Goal: Task Accomplishment & Management: Manage account settings

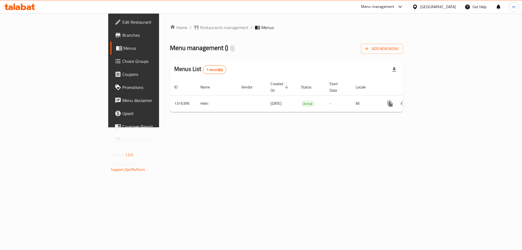
drag, startPoint x: 327, startPoint y: 151, endPoint x: 319, endPoint y: 151, distance: 7.6
click at [327, 127] on div "Home / Restaurants management / Menus Menu management ( ) Add New Menu Menus Li…" at bounding box center [286, 70] width 255 height 114
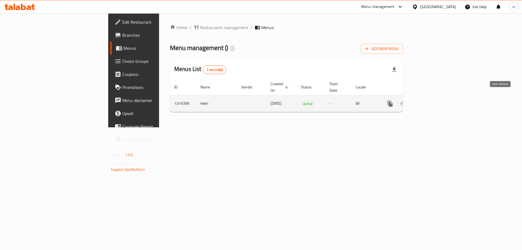
click at [436, 97] on link "enhanced table" at bounding box center [429, 103] width 13 height 13
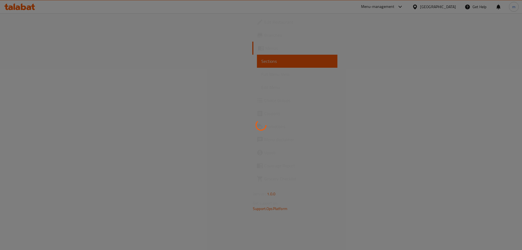
click at [257, 79] on link "Full Menu View" at bounding box center [297, 74] width 80 height 13
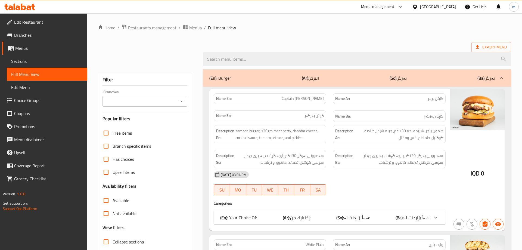
click at [54, 78] on link "Full Menu View" at bounding box center [47, 74] width 80 height 13
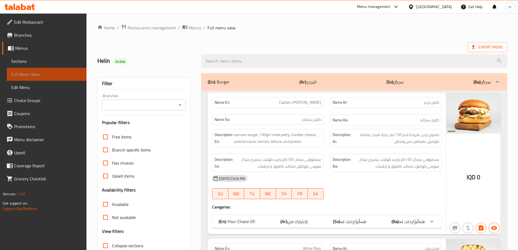
click at [54, 78] on link "Full Menu View" at bounding box center [47, 74] width 80 height 13
click at [183, 104] on icon "Open" at bounding box center [180, 105] width 7 height 7
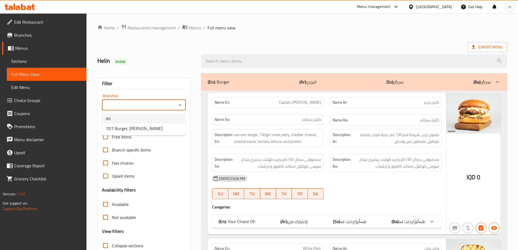
click at [161, 123] on li "All" at bounding box center [143, 119] width 84 height 10
click at [179, 105] on icon "Open" at bounding box center [180, 104] width 3 height 1
click at [156, 127] on li "7O7 Burger, Al Mansur" at bounding box center [143, 128] width 84 height 10
type input "7O7 Burger, Al Mansur"
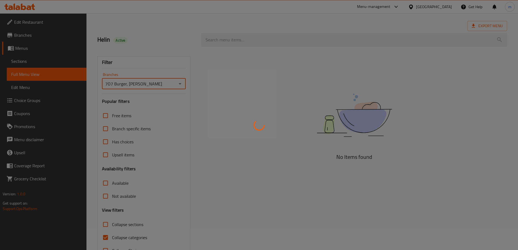
scroll to position [39, 0]
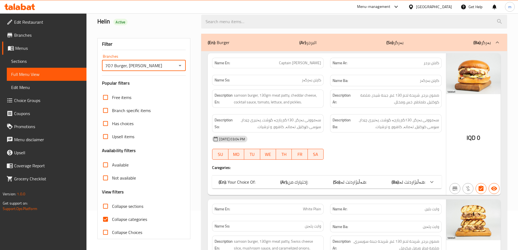
drag, startPoint x: 108, startPoint y: 221, endPoint x: 108, endPoint y: 90, distance: 131.0
click at [107, 221] on input "Collapse categories" at bounding box center [105, 219] width 13 height 13
checkbox input "false"
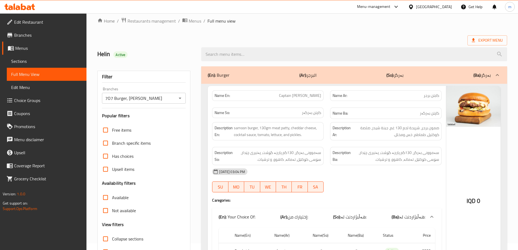
scroll to position [0, 0]
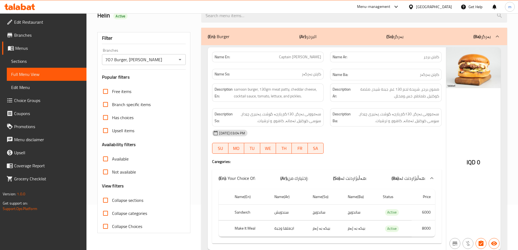
drag, startPoint x: 316, startPoint y: 123, endPoint x: 312, endPoint y: 125, distance: 5.0
click at [316, 123] on span "سەموونی بەرگر، 130گم پارچە گۆشت، پەنیری چێدار، سۆسی کۆکتێل، تەماتە، کاهوو، و تر…" at bounding box center [277, 117] width 87 height 13
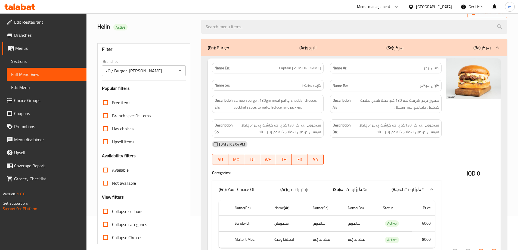
scroll to position [45, 0]
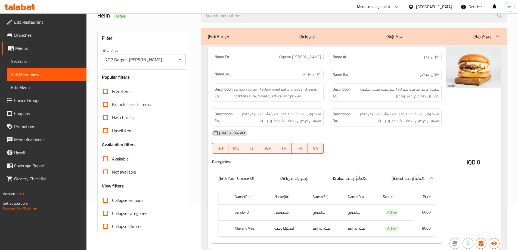
click at [125, 200] on span "Collapse sections" at bounding box center [127, 200] width 31 height 7
click at [112, 200] on input "Collapse sections" at bounding box center [105, 200] width 13 height 13
checkbox input "true"
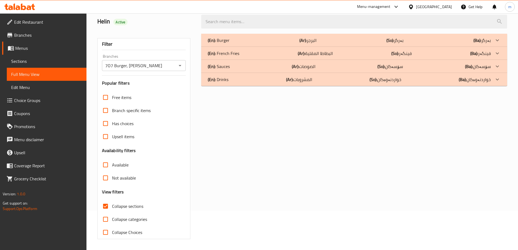
scroll to position [39, 0]
click at [244, 53] on div "(En): French Fries (Ar): البطاطا المقلية (So): فینگەر (Ba): فینگەر" at bounding box center [349, 53] width 283 height 7
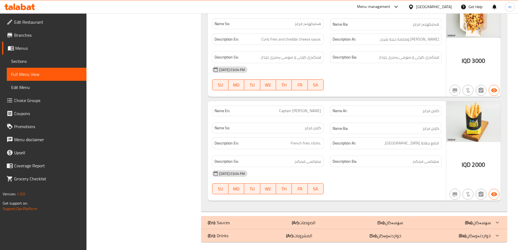
scroll to position [344, 0]
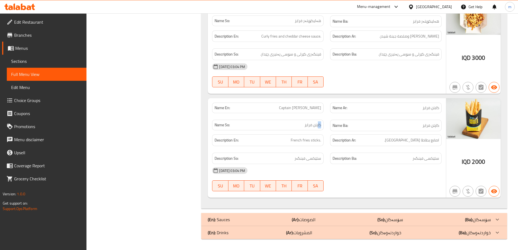
click at [326, 123] on div "Name So: کاپتن فرایز" at bounding box center [268, 125] width 118 height 18
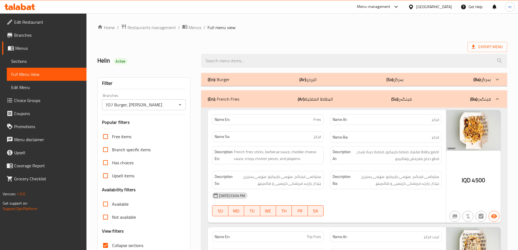
scroll to position [0, 0]
click at [256, 81] on div "(En): Burger (Ar): البرجر (So): بەرگر (Ba): بەرگر" at bounding box center [349, 79] width 283 height 7
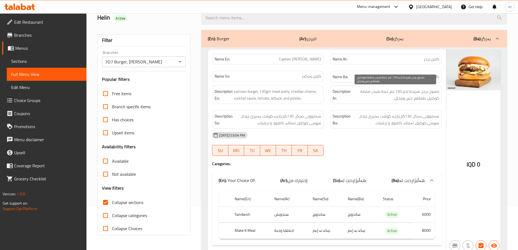
scroll to position [45, 0]
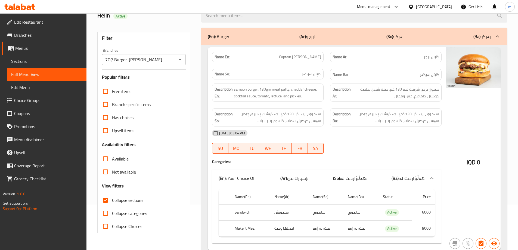
click at [338, 174] on b "(So):" at bounding box center [337, 178] width 8 height 8
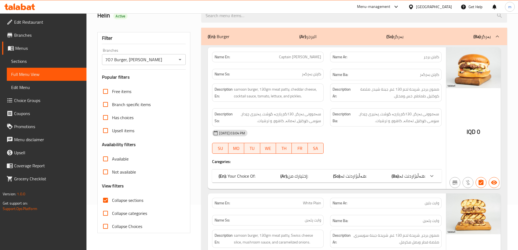
drag, startPoint x: 338, startPoint y: 142, endPoint x: 315, endPoint y: 149, distance: 23.9
click at [338, 142] on div "08-10-2025 03:04 PM SU MO TU WE TH FR SA" at bounding box center [327, 141] width 236 height 30
click at [339, 181] on div "(En): Your Choice Of: (Ar): إختيارك من: (So): هەڵبژاردنت لە: (Ba): هەڵبژاردنت ل…" at bounding box center [326, 175] width 229 height 13
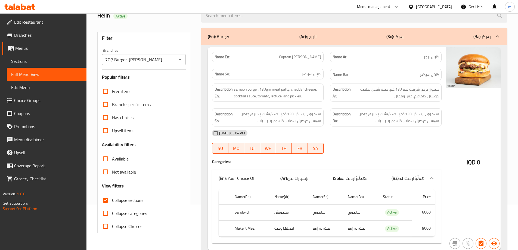
scroll to position [136, 0]
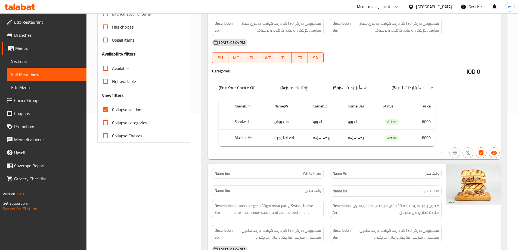
click at [138, 124] on span "Collapse categories" at bounding box center [129, 122] width 35 height 7
click at [112, 124] on input "Collapse categories" at bounding box center [105, 122] width 13 height 13
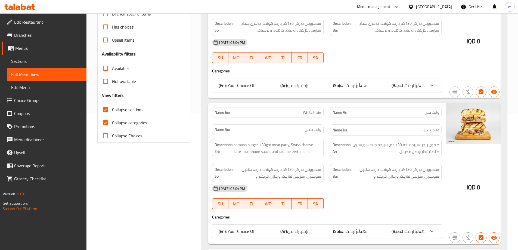
click at [137, 124] on span "Collapse categories" at bounding box center [129, 122] width 35 height 7
click at [112, 124] on input "Collapse categories" at bounding box center [105, 122] width 13 height 13
checkbox input "false"
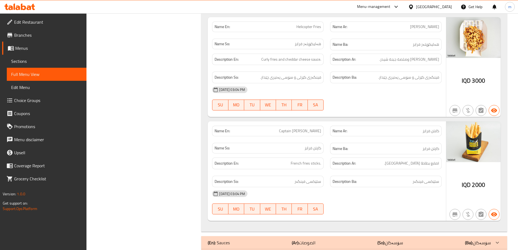
scroll to position [2038, 0]
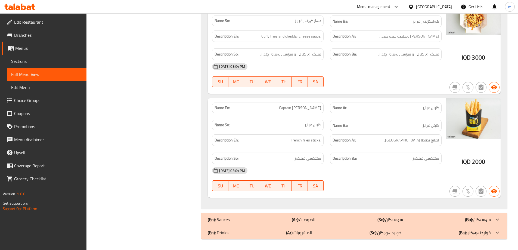
drag, startPoint x: 313, startPoint y: 229, endPoint x: 317, endPoint y: 217, distance: 12.5
click at [313, 229] on div "(En): Drinks (Ar): المشروبات (So): خواردنەوەکان (Ba): خواردنەوەکان" at bounding box center [349, 232] width 283 height 7
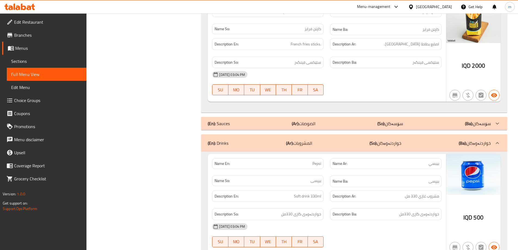
scroll to position [2159, 0]
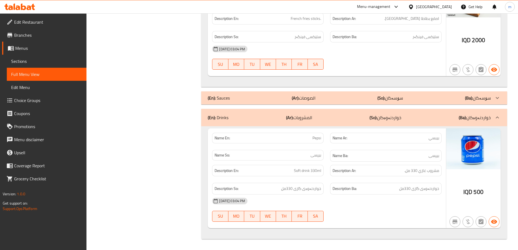
click at [307, 155] on p "Name So: بیپسی" at bounding box center [267, 155] width 107 height 6
click at [306, 101] on p "(Ar): الصوصات" at bounding box center [304, 98] width 24 height 7
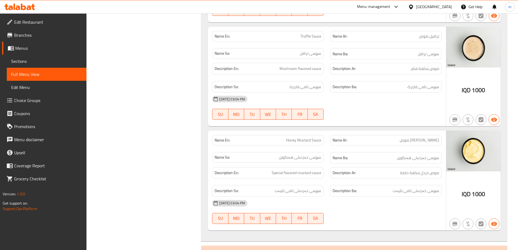
scroll to position [3020, 0]
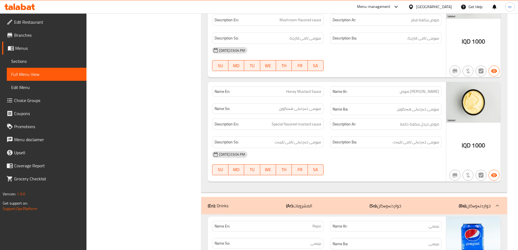
click at [367, 137] on div "Description Ba: سۆسی خەردەلی تامی تایبەت" at bounding box center [385, 142] width 111 height 12
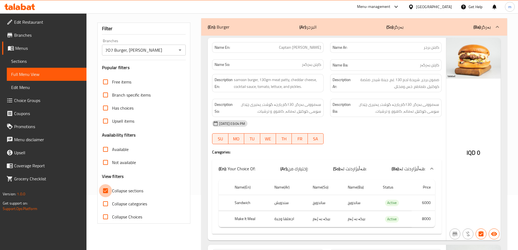
click at [105, 191] on input "Collapse sections" at bounding box center [105, 190] width 13 height 13
checkbox input "false"
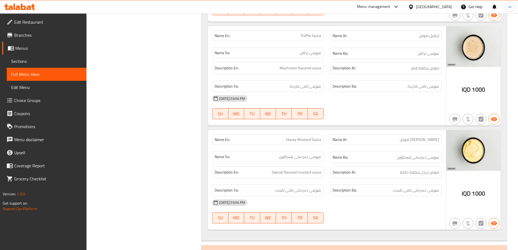
scroll to position [2836, 0]
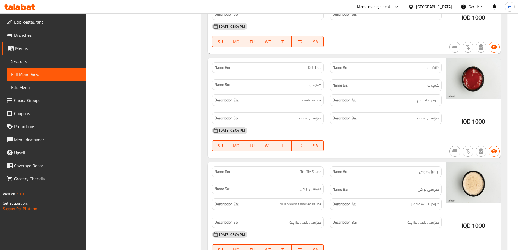
click at [38, 23] on span "Edit Restaurant" at bounding box center [48, 22] width 68 height 7
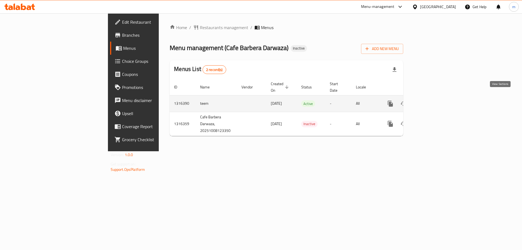
click at [433, 100] on icon "enhanced table" at bounding box center [429, 103] width 7 height 7
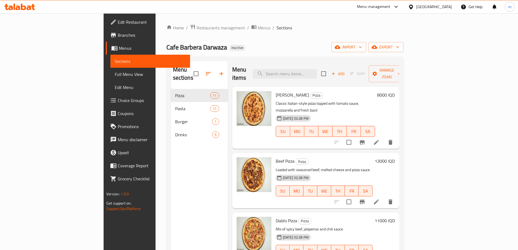
click at [110, 79] on link "Full Menu View" at bounding box center [150, 74] width 80 height 13
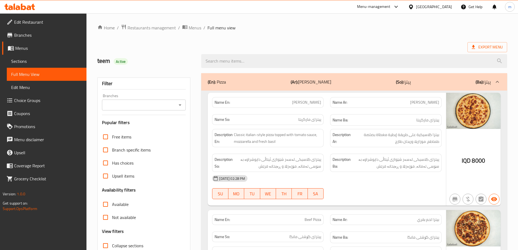
click at [181, 103] on icon "Open" at bounding box center [180, 105] width 7 height 7
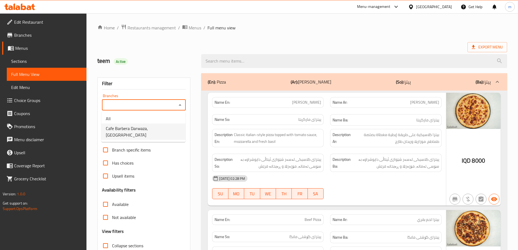
click at [151, 125] on span "Cafe Barbera Darwaza, Darwaza City" at bounding box center [143, 131] width 75 height 13
type input "Cafe Barbera Darwaza, Darwaza City"
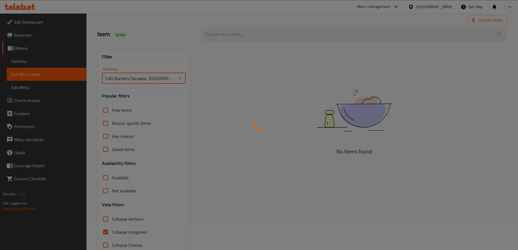
scroll to position [39, 0]
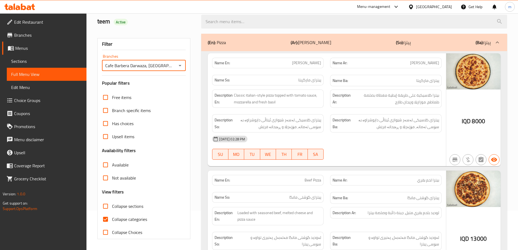
click at [105, 219] on input "Collapse categories" at bounding box center [105, 219] width 13 height 13
checkbox input "false"
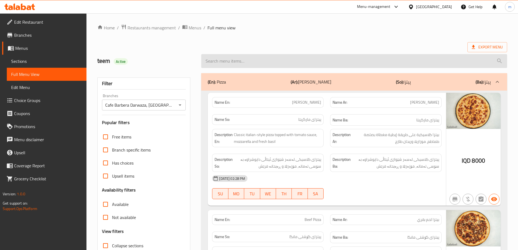
click at [251, 61] on input "search" at bounding box center [354, 61] width 306 height 14
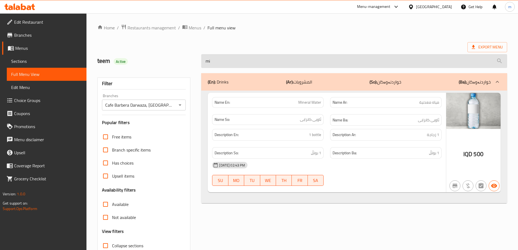
type input "m"
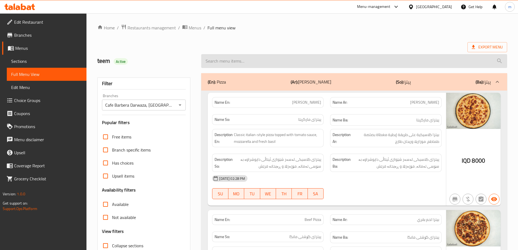
paste input "Mix Pizza"
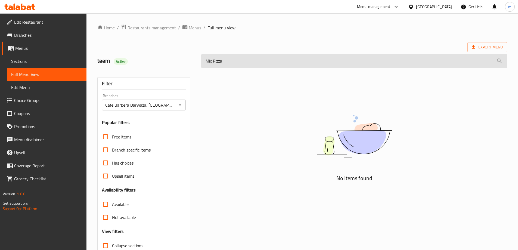
click at [221, 61] on input "Mix Pizza" at bounding box center [354, 61] width 306 height 14
click at [220, 61] on input "Mix Pizza" at bounding box center [354, 61] width 306 height 14
click at [220, 61] on input "Mix" at bounding box center [354, 61] width 306 height 14
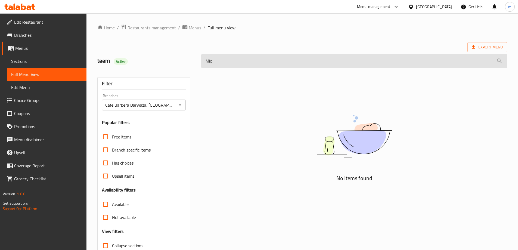
paste input "Pizza"
click at [226, 55] on input "Mix Pizza" at bounding box center [354, 61] width 306 height 14
paste input "Chicken p"
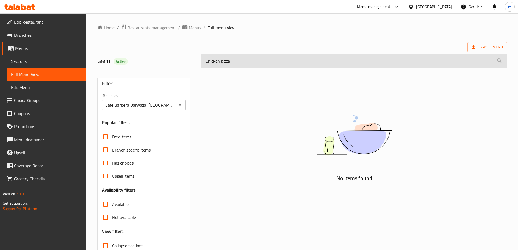
click at [227, 60] on input "Chicken pizza" at bounding box center [354, 61] width 306 height 14
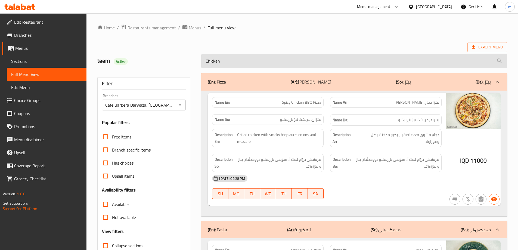
click at [202, 62] on input "Chicken" at bounding box center [354, 61] width 306 height 14
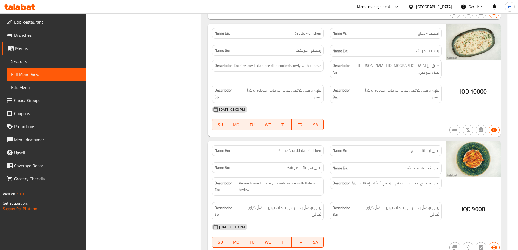
scroll to position [796, 0]
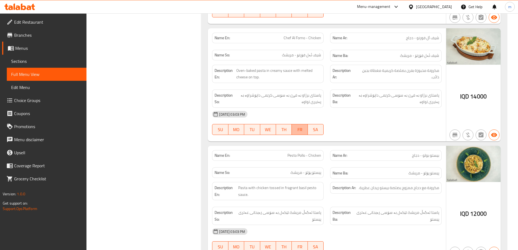
click at [295, 126] on span "FR" at bounding box center [299, 130] width 11 height 8
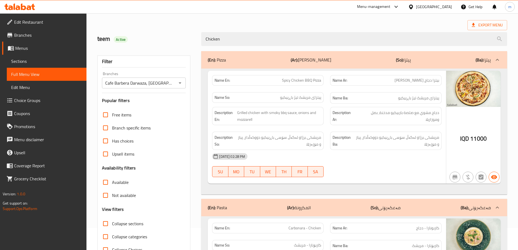
scroll to position [0, 0]
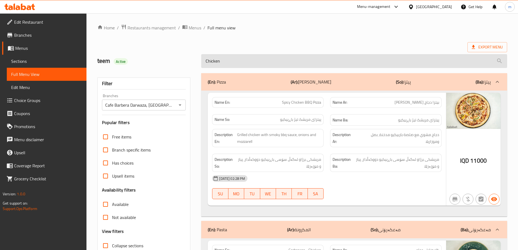
click at [239, 59] on input "Chicken" at bounding box center [354, 61] width 306 height 14
paste input "Tuna pizza"
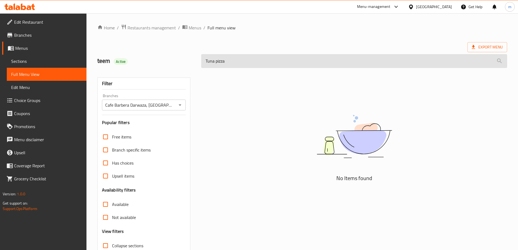
click at [219, 63] on input "Tuna pizza" at bounding box center [354, 61] width 306 height 14
click at [204, 61] on input "Tuna" at bounding box center [354, 61] width 306 height 14
click at [227, 60] on input "Tuna" at bounding box center [354, 61] width 306 height 14
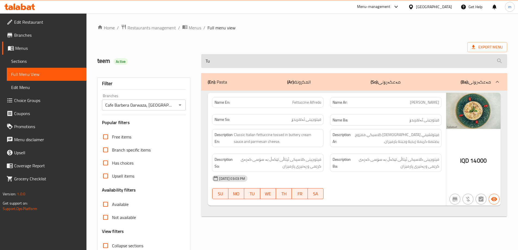
click at [230, 61] on input "Tu" at bounding box center [354, 61] width 306 height 14
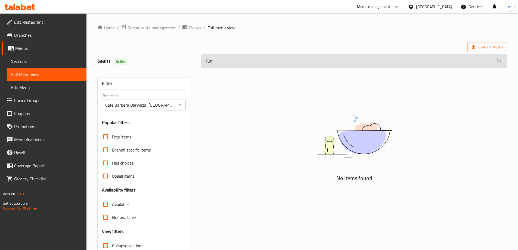
click at [219, 62] on input "Tun" at bounding box center [354, 61] width 306 height 14
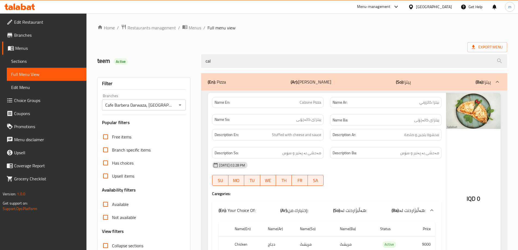
type input "cal"
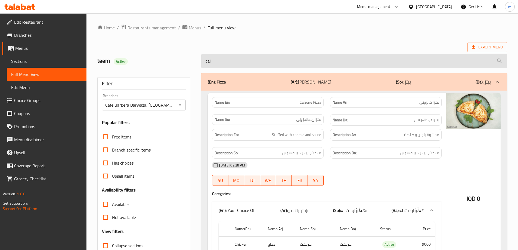
click at [223, 60] on input "cal" at bounding box center [354, 61] width 306 height 14
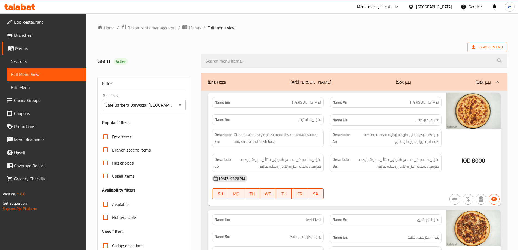
scroll to position [91, 0]
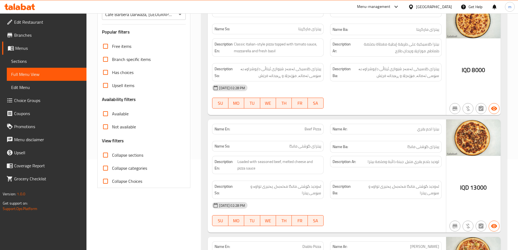
drag, startPoint x: 129, startPoint y: 157, endPoint x: 148, endPoint y: 148, distance: 21.7
click at [129, 157] on span "Collapse sections" at bounding box center [127, 155] width 31 height 7
click at [112, 157] on input "Collapse sections" at bounding box center [105, 154] width 13 height 13
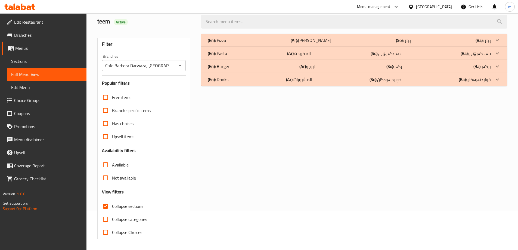
scroll to position [39, 0]
click at [265, 52] on div "(En): Pasta (Ar): المكرونة (So): مەعکەرۆنی (Ba): مەعکەرۆنی" at bounding box center [349, 53] width 283 height 7
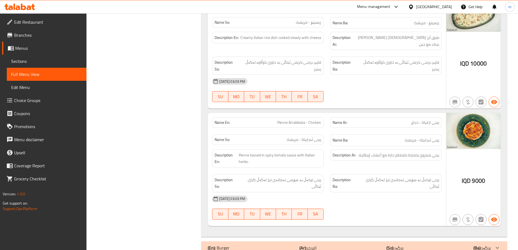
scroll to position [1241, 0]
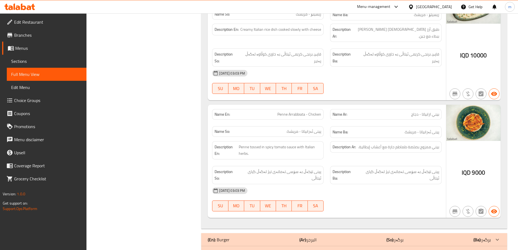
click at [305, 235] on b "(Ar):" at bounding box center [302, 239] width 7 height 8
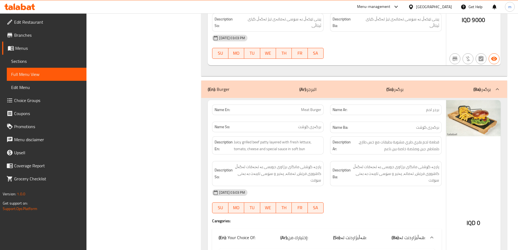
scroll to position [1393, 0]
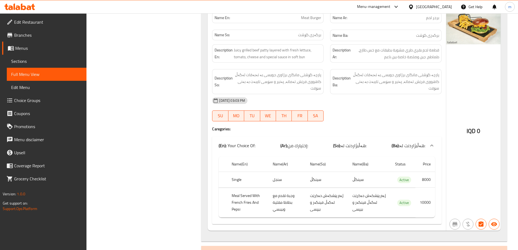
click at [306, 249] on p "(Ar): المشروبات" at bounding box center [299, 252] width 26 height 7
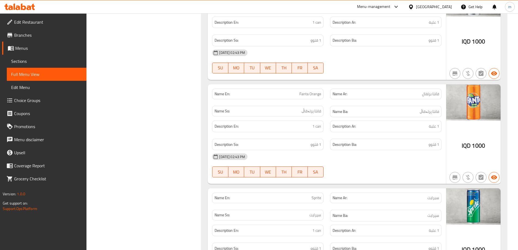
scroll to position [2018, 0]
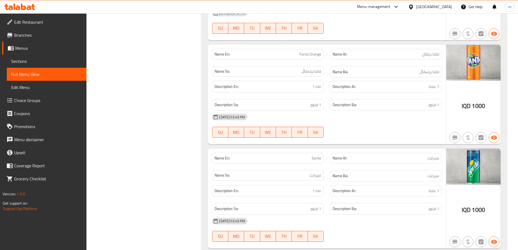
click at [334, 182] on div "Description Ar: 1 علبة" at bounding box center [386, 191] width 118 height 18
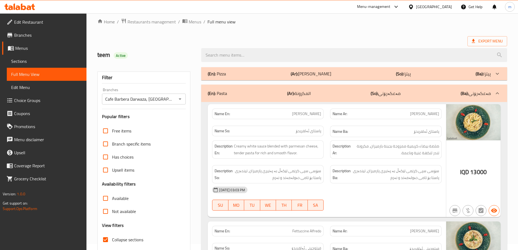
scroll to position [0, 0]
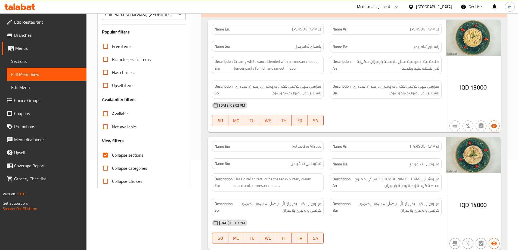
click at [124, 157] on span "Collapse sections" at bounding box center [127, 155] width 31 height 7
click at [112, 157] on input "Collapse sections" at bounding box center [105, 154] width 13 height 13
checkbox input "false"
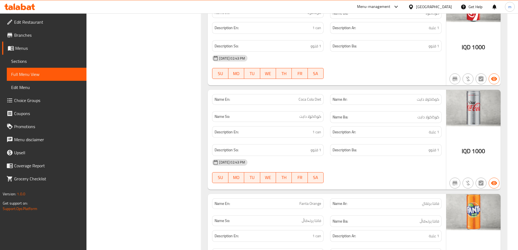
scroll to position [3259, 0]
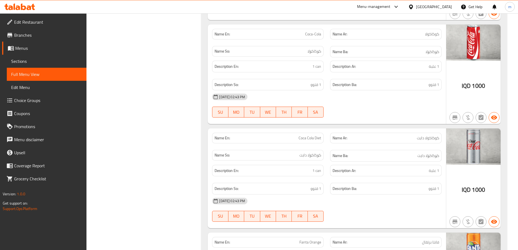
click at [43, 23] on span "Edit Restaurant" at bounding box center [48, 22] width 68 height 7
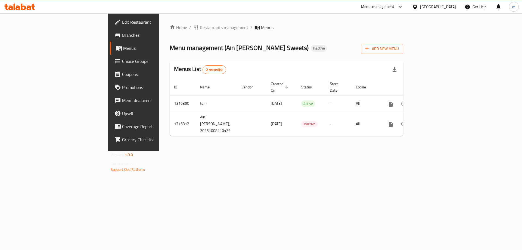
click at [401, 151] on div "Home / Restaurants management / Menus Menu management ( Ain [PERSON_NAME] ) Ina…" at bounding box center [286, 82] width 255 height 138
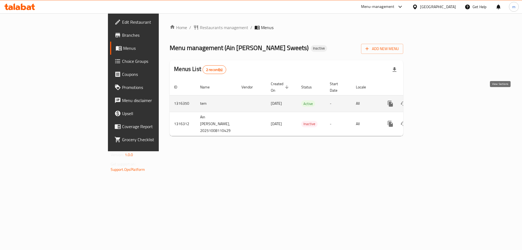
click at [436, 98] on link "enhanced table" at bounding box center [429, 103] width 13 height 13
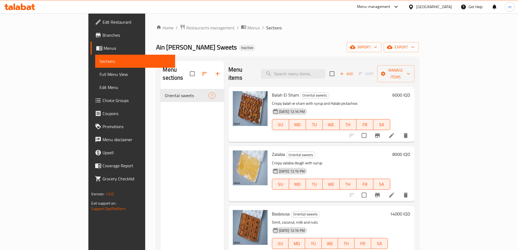
click at [99, 74] on span "Full Menu View" at bounding box center [134, 74] width 71 height 7
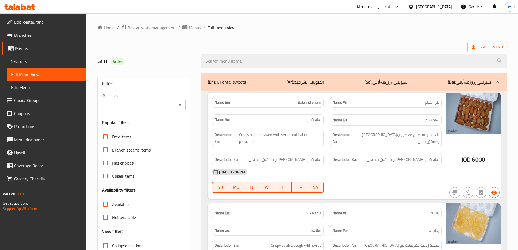
click at [180, 104] on icon "Open" at bounding box center [180, 105] width 7 height 7
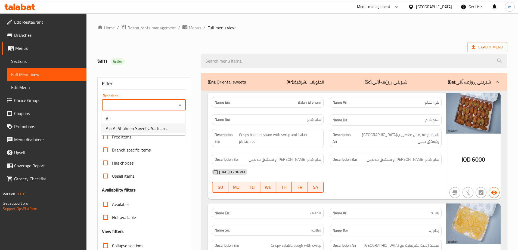
click at [156, 130] on span "Ain Al Shaheen Sweets, Sadr area" at bounding box center [137, 128] width 63 height 7
type input "Ain Al Shaheen Sweets, Sadr area"
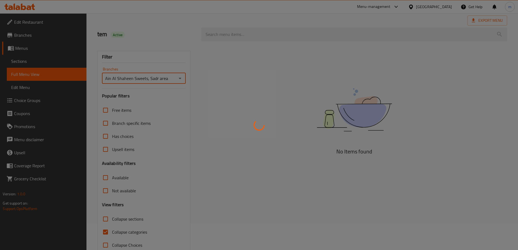
scroll to position [39, 0]
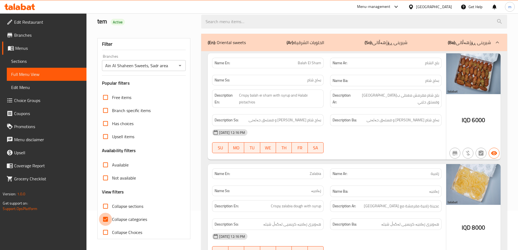
click at [105, 221] on input "Collapse categories" at bounding box center [105, 219] width 13 height 13
checkbox input "false"
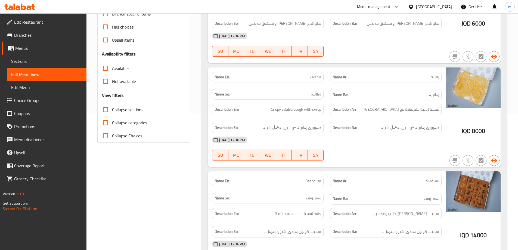
scroll to position [0, 0]
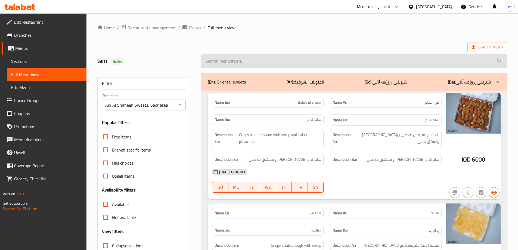
click at [238, 57] on input "search" at bounding box center [354, 61] width 306 height 14
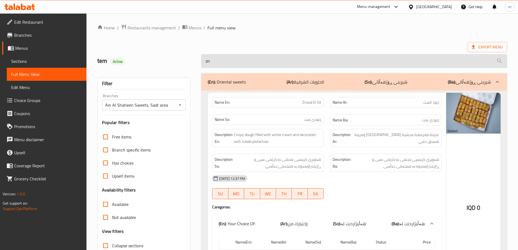
click at [227, 60] on input "zn" at bounding box center [354, 61] width 306 height 14
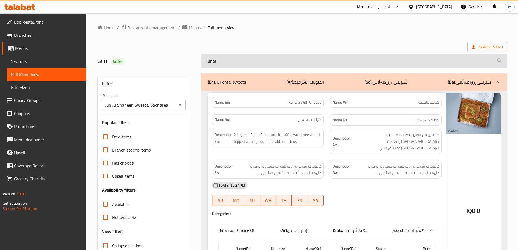
click at [244, 63] on input "kunaf" at bounding box center [354, 61] width 306 height 14
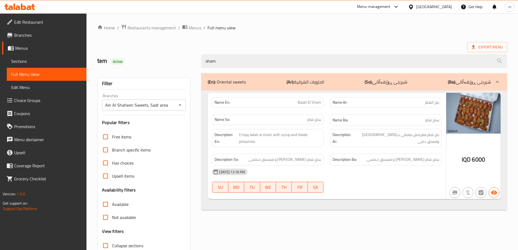
type input "sham"
click at [404, 135] on span "بلح شام مقرمش مغطى ب[GEOGRAPHIC_DATA] وفستق حلبي" at bounding box center [396, 137] width 85 height 13
click at [314, 102] on span "Balah El Sham" at bounding box center [309, 102] width 23 height 6
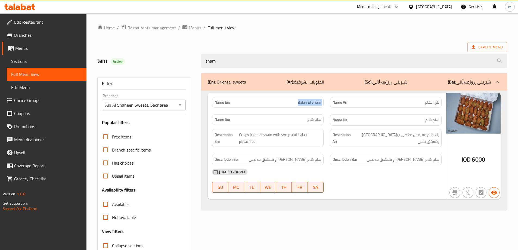
click at [314, 102] on span "Balah El Sham" at bounding box center [309, 102] width 23 height 6
copy span "Balah El Sham"
click at [31, 64] on span "Sections" at bounding box center [46, 61] width 71 height 7
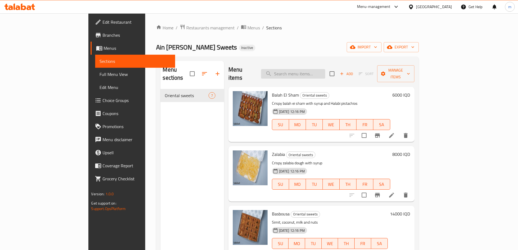
drag, startPoint x: 325, startPoint y: 61, endPoint x: 325, endPoint y: 70, distance: 8.7
click at [325, 66] on div "Menu items Add Sort Manage items" at bounding box center [321, 74] width 186 height 26
click at [325, 71] on input "search" at bounding box center [293, 74] width 64 height 10
paste input "Balah El Sham"
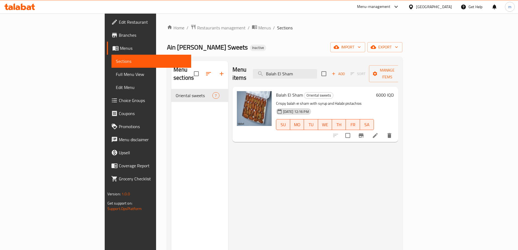
type input "Balah El Sham"
click at [378, 132] on icon at bounding box center [375, 135] width 7 height 7
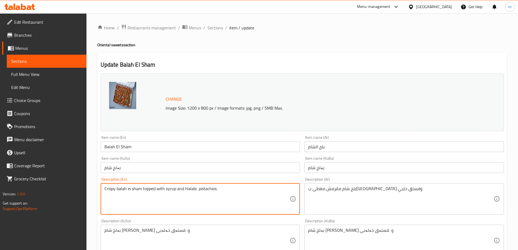
type textarea "Crispy balah ei sham topped with syrup and Halabi pistachios"
click at [162, 146] on input "Balah El Sham" at bounding box center [200, 146] width 199 height 11
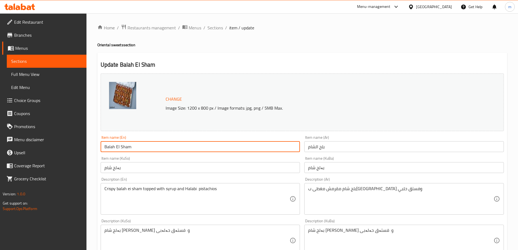
click at [153, 144] on input "Balah El Sham" at bounding box center [200, 146] width 199 height 11
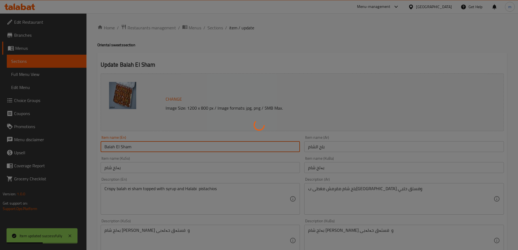
click at [39, 74] on div at bounding box center [259, 125] width 518 height 250
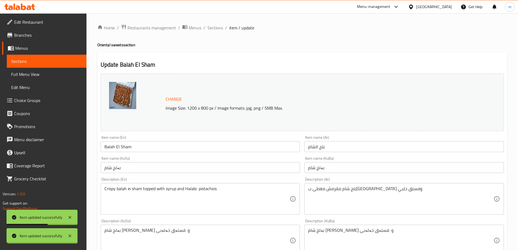
click at [39, 74] on span "Full Menu View" at bounding box center [46, 74] width 71 height 7
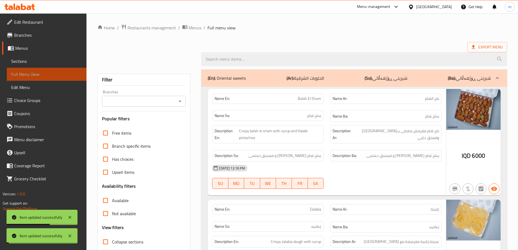
click at [39, 74] on span "Full Menu View" at bounding box center [46, 74] width 71 height 7
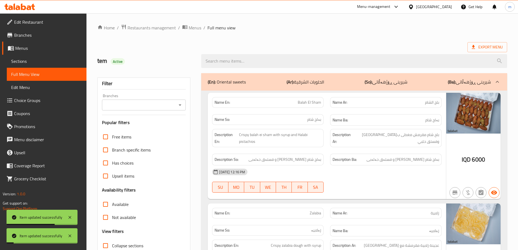
click at [180, 102] on icon "Open" at bounding box center [180, 105] width 7 height 7
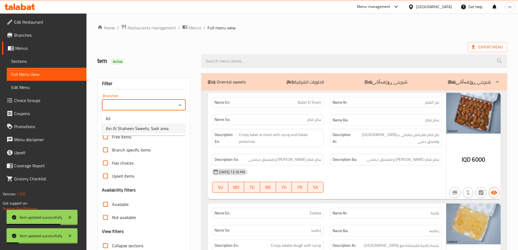
click at [146, 130] on span "Ain Al Shaheen Sweets, Sadr area" at bounding box center [137, 128] width 63 height 7
type input "Ain Al Shaheen Sweets, Sadr area"
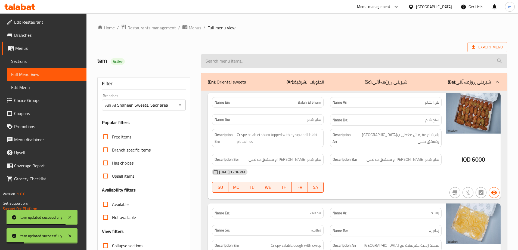
click at [229, 63] on input "search" at bounding box center [354, 61] width 306 height 14
paste input "Balah El Sham"
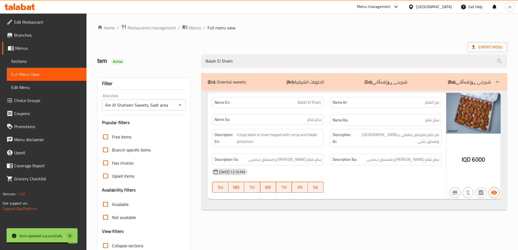
click at [73, 236] on icon at bounding box center [70, 235] width 7 height 7
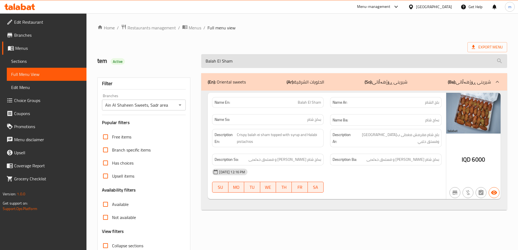
click at [246, 62] on input "Balah El Sham" at bounding box center [354, 61] width 306 height 14
click at [222, 58] on input "Balah El Sham" at bounding box center [354, 61] width 306 height 14
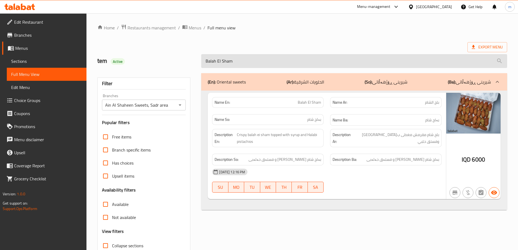
click at [222, 58] on input "Balah El Sham" at bounding box center [354, 61] width 306 height 14
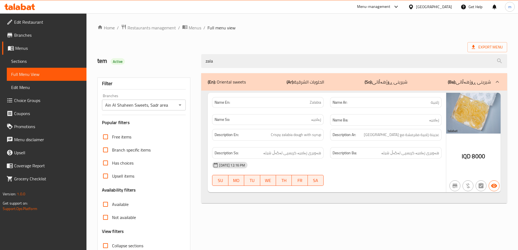
click at [252, 248] on div "(En): Oriental sweets (Ar): الحلويات الشرقية (So): شیرینی ڕۆژهەڵاتی (Ba): شیرین…" at bounding box center [354, 176] width 312 height 212
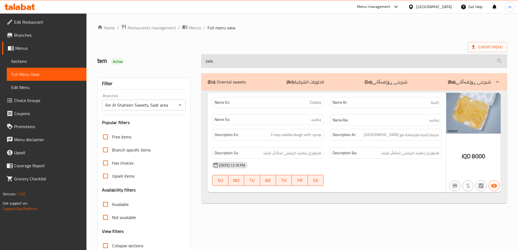
click at [270, 61] on input "zala" at bounding box center [354, 61] width 306 height 14
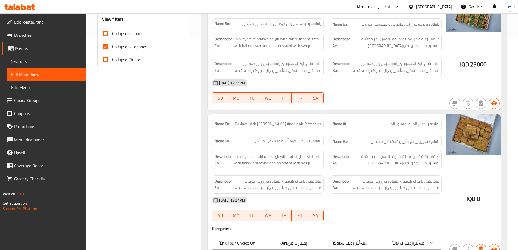
scroll to position [240, 0]
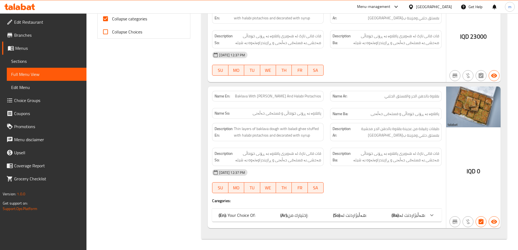
click at [290, 96] on span "Baklava With Baladi Ghee And Halabi Pistachios" at bounding box center [278, 96] width 86 height 6
copy span "Baklava With Baladi Ghee And Halabi Pistachios"
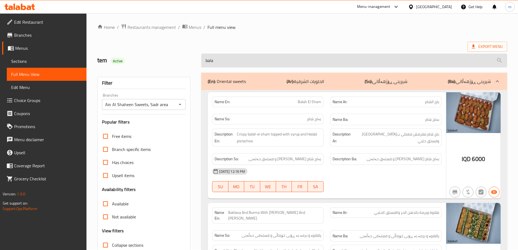
scroll to position [0, 0]
click at [258, 61] on input "bala" at bounding box center [354, 61] width 306 height 14
paste input "Baklava With Baladi Ghee And Halabi Pistachios"
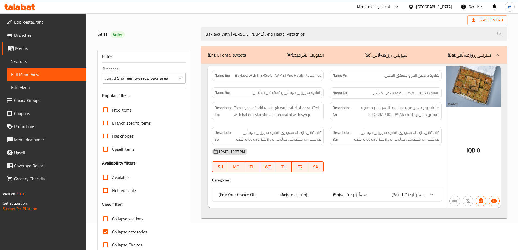
scroll to position [39, 0]
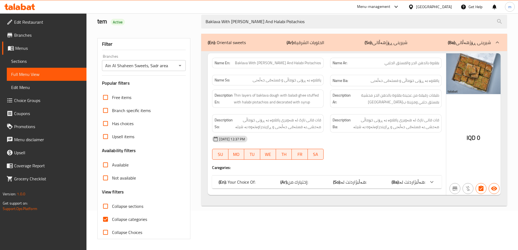
type input "Baklava With Baladi Ghee And Halabi Pistachios"
click at [134, 216] on span "Collapse categories" at bounding box center [129, 219] width 35 height 7
click at [112, 216] on input "Collapse categories" at bounding box center [105, 219] width 13 height 13
checkbox input "false"
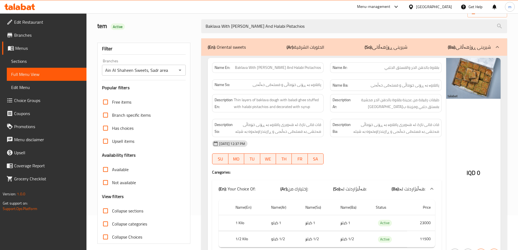
scroll to position [0, 0]
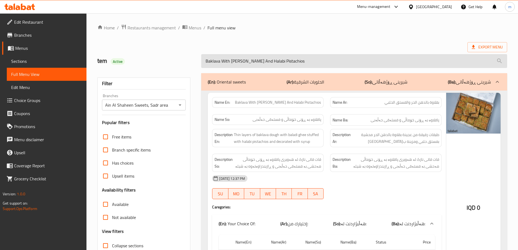
click at [279, 62] on input "Baklava With Baladi Ghee And Halabi Pistachios" at bounding box center [354, 61] width 306 height 14
click at [210, 64] on input "Baklava With Baladi Ghee And Halabi Pistachios" at bounding box center [354, 61] width 306 height 14
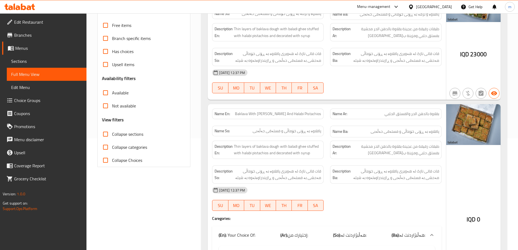
scroll to position [91, 0]
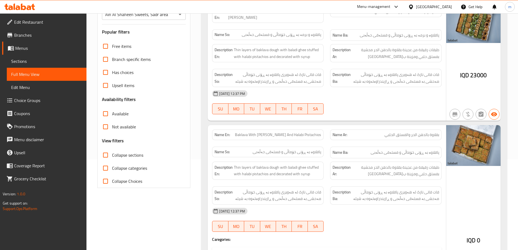
click at [277, 135] on span "Baklava With Baladi Ghee And Halabi Pistachios" at bounding box center [278, 135] width 86 height 6
copy span "Baklava With Baladi Ghee And Halabi Pistachios"
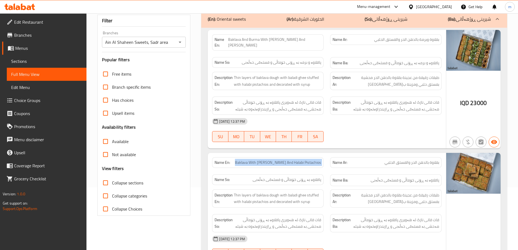
scroll to position [45, 0]
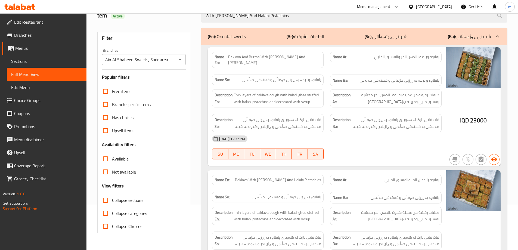
click at [291, 59] on span "Baklava And Burma With Baladi Ghee And Halabi Pistachios" at bounding box center [274, 59] width 93 height 11
copy span "Baklava And Burma With Baladi Ghee And Halabi Pistachios"
click at [254, 23] on div "With Baladi Ghee And Halabi Pistachios" at bounding box center [354, 15] width 312 height 20
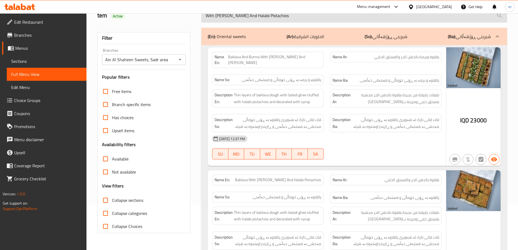
click at [254, 15] on input "With Baladi Ghee And Halabi Pistachios" at bounding box center [354, 16] width 306 height 14
paste input "Baklava And Burma"
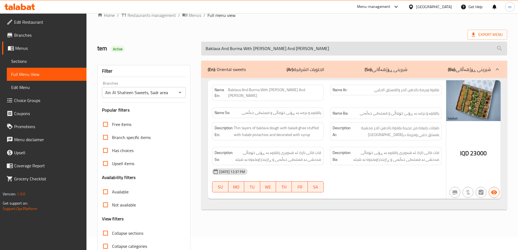
scroll to position [0, 0]
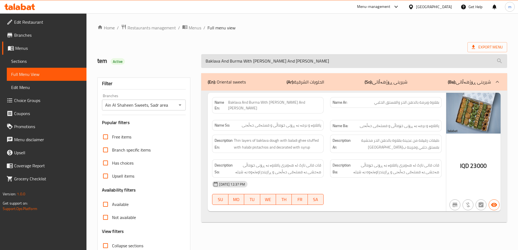
click at [241, 61] on input "Baklava And Burma With Baladi Ghee And Halabi Pistachios" at bounding box center [354, 61] width 306 height 14
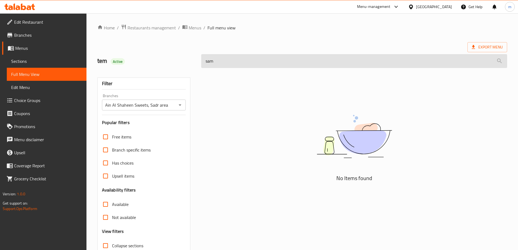
click at [241, 61] on input "sam" at bounding box center [354, 61] width 306 height 14
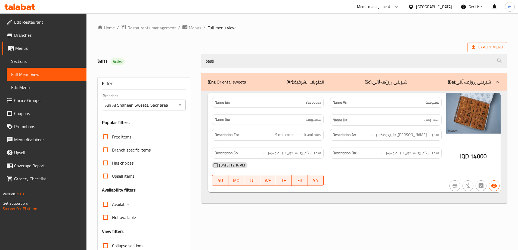
type input "basb"
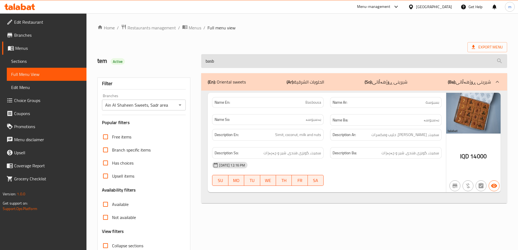
click at [238, 58] on input "basb" at bounding box center [354, 61] width 306 height 14
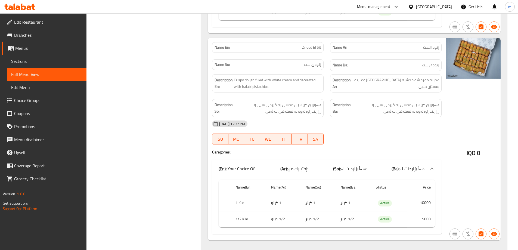
scroll to position [922, 0]
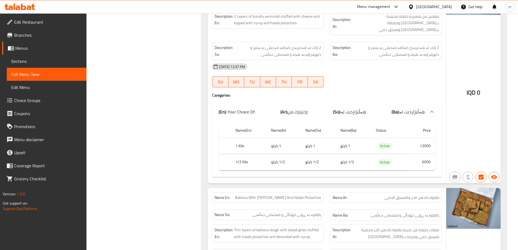
click at [447, 127] on div "IQD 0" at bounding box center [473, 78] width 54 height 209
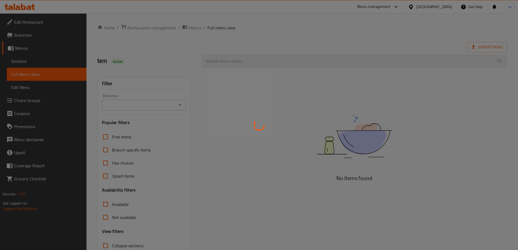
click at [180, 104] on div at bounding box center [259, 125] width 518 height 250
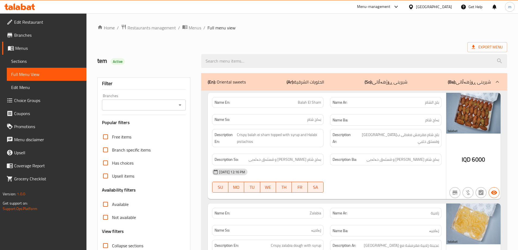
click at [179, 104] on div at bounding box center [259, 125] width 518 height 250
click at [179, 105] on icon "Open" at bounding box center [180, 104] width 3 height 1
click at [179, 105] on icon "Close" at bounding box center [180, 104] width 3 height 1
click at [182, 105] on icon "Open" at bounding box center [180, 105] width 7 height 7
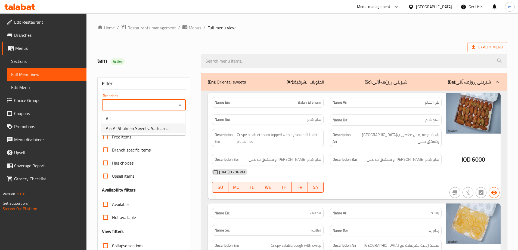
click at [162, 127] on span "Ain Al Shaheen Sweets, Sadr area" at bounding box center [137, 128] width 63 height 7
type input "Ain Al Shaheen Sweets, Sadr area"
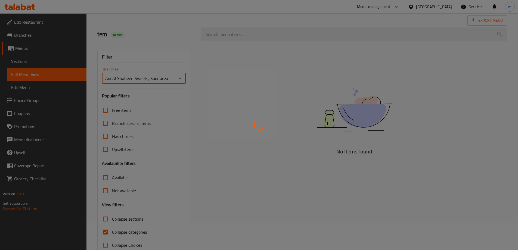
scroll to position [39, 0]
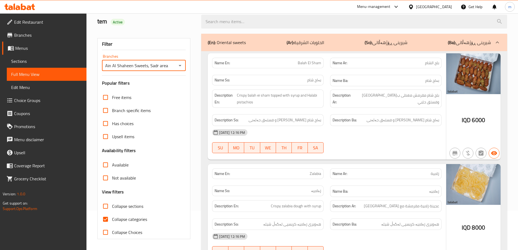
click at [106, 219] on input "Collapse categories" at bounding box center [105, 219] width 13 height 13
checkbox input "false"
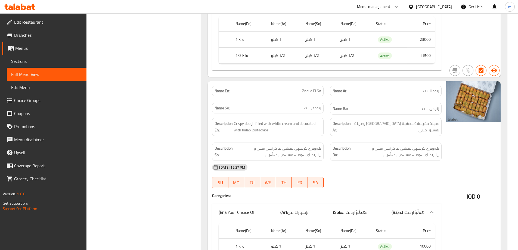
scroll to position [832, 0]
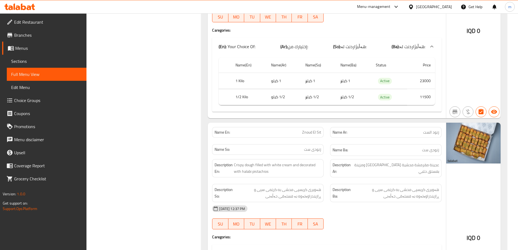
click at [32, 21] on span "Edit Restaurant" at bounding box center [48, 22] width 68 height 7
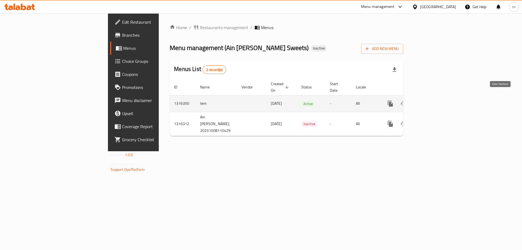
click at [433, 100] on icon "enhanced table" at bounding box center [429, 103] width 7 height 7
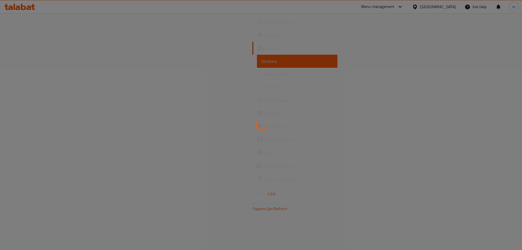
click at [51, 77] on div at bounding box center [261, 125] width 522 height 250
click at [261, 77] on span "Full Menu View" at bounding box center [297, 74] width 72 height 7
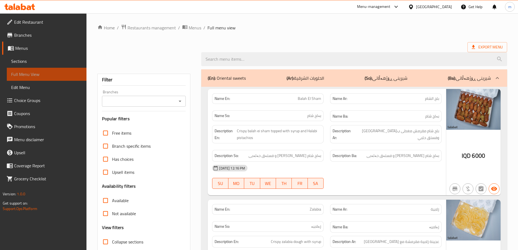
click at [51, 77] on span "Full Menu View" at bounding box center [46, 74] width 71 height 7
click at [179, 102] on icon "Open" at bounding box center [180, 101] width 7 height 7
click at [42, 63] on span "Sections" at bounding box center [46, 61] width 71 height 7
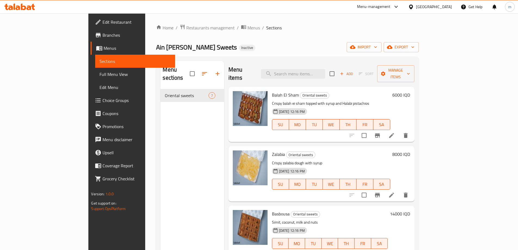
click at [290, 59] on div "Menu sections Oriental sweets 7 Menu items Add Sort Manage items Balah El Sham …" at bounding box center [287, 186] width 262 height 258
click at [99, 74] on span "Full Menu View" at bounding box center [134, 74] width 71 height 7
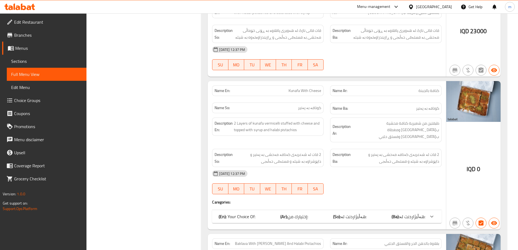
click at [307, 86] on div "Name En: [PERSON_NAME] With Cheese" at bounding box center [267, 90] width 111 height 11
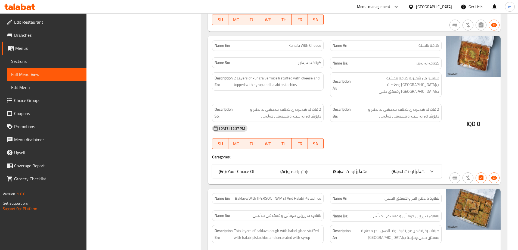
click at [307, 167] on span "إختيارك من:" at bounding box center [298, 171] width 20 height 8
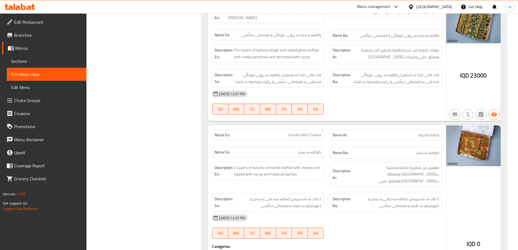
scroll to position [408, 0]
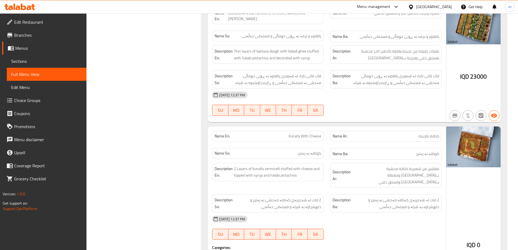
click at [303, 133] on span "Kunafa With Cheese" at bounding box center [304, 136] width 33 height 6
copy span "Kunafa With Cheese"
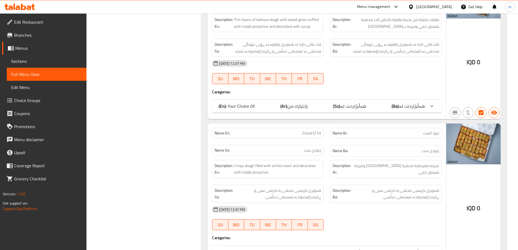
scroll to position [679, 0]
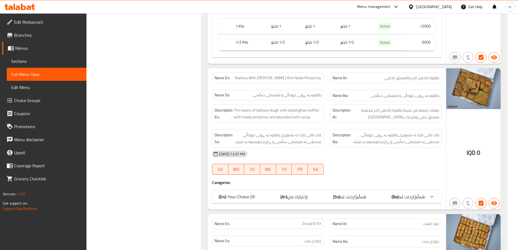
click at [307, 181] on div "Name En: Baklava With [PERSON_NAME] And Halabi Pistachios Name Ar: بقلاوة بالده…" at bounding box center [327, 139] width 238 height 142
click at [306, 192] on span "إختيارك من:" at bounding box center [298, 196] width 20 height 8
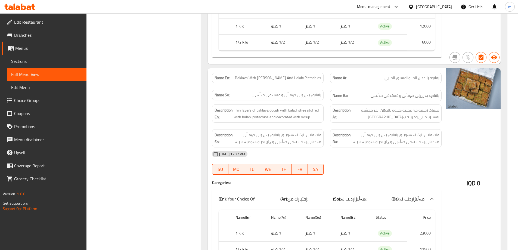
click at [308, 75] on span "Baklava With [PERSON_NAME] And Halabi Pistachios" at bounding box center [278, 78] width 86 height 6
copy span "Baklava With [PERSON_NAME] And Halabi Pistachios"
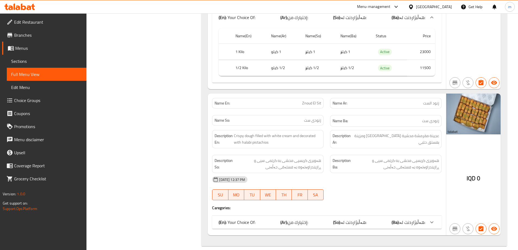
scroll to position [861, 0]
click at [318, 100] on span "Znoud El Sit" at bounding box center [311, 103] width 19 height 6
copy span "Znoud El Sit"
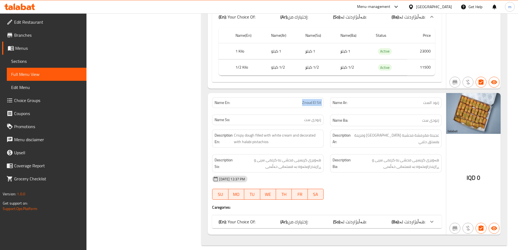
click at [309, 218] on div "(En): Your Choice Of: (Ar): إختيارك من: (So): هەڵبژاردنت لە: (Ba): هەڵبژاردنت ل…" at bounding box center [322, 221] width 207 height 7
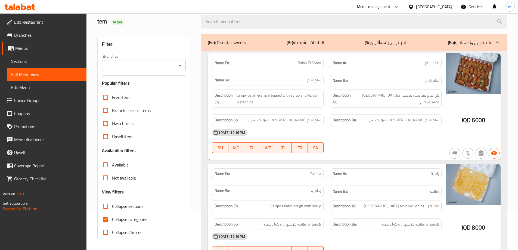
scroll to position [0, 0]
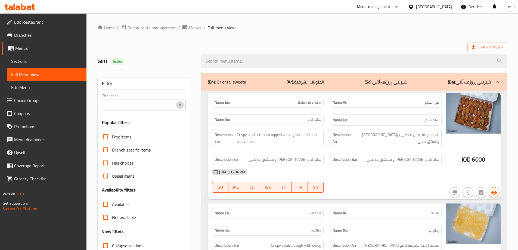
click at [180, 104] on icon "Open" at bounding box center [180, 105] width 7 height 7
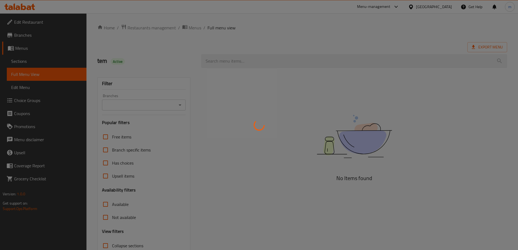
click at [50, 26] on div at bounding box center [259, 125] width 518 height 250
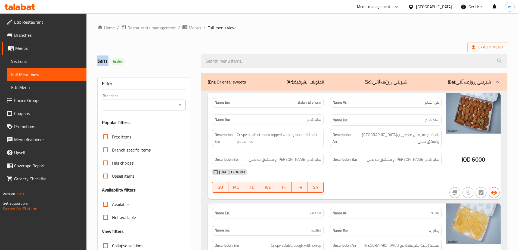
click at [50, 26] on div at bounding box center [259, 125] width 518 height 250
click at [50, 26] on link "Edit Restaurant" at bounding box center [44, 21] width 84 height 13
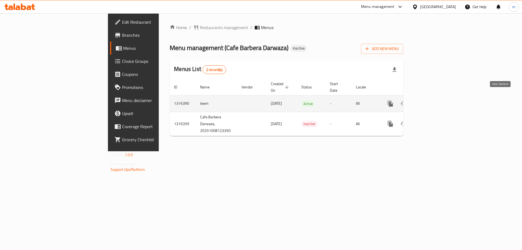
click at [436, 97] on link "enhanced table" at bounding box center [429, 103] width 13 height 13
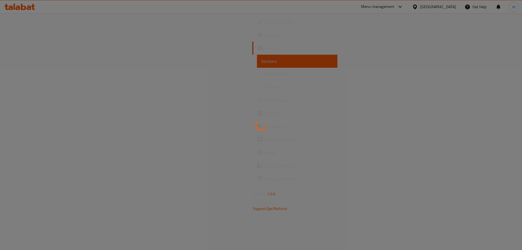
click at [48, 73] on div at bounding box center [261, 125] width 522 height 250
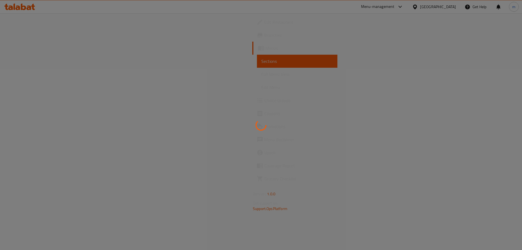
click at [48, 73] on div at bounding box center [261, 125] width 522 height 250
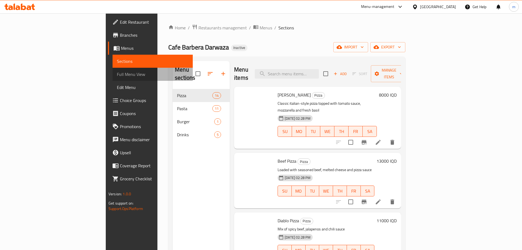
click at [117, 73] on span "Full Menu View" at bounding box center [153, 74] width 72 height 7
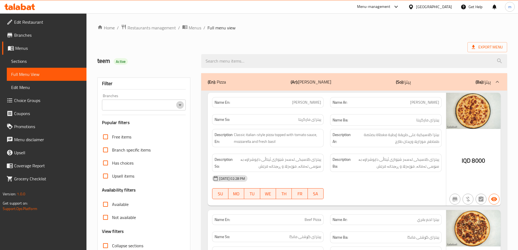
click at [182, 103] on icon "Open" at bounding box center [180, 105] width 7 height 7
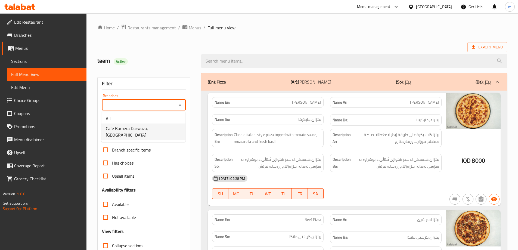
click at [164, 126] on span "Cafe Barbera Darwaza, Darwaza City" at bounding box center [143, 131] width 75 height 13
type input "Cafe Barbera Darwaza, Darwaza City"
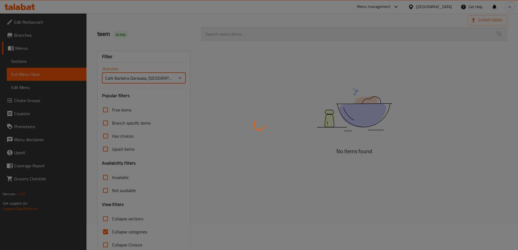
scroll to position [39, 0]
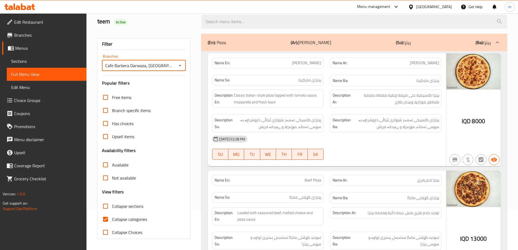
click at [106, 220] on input "Collapse categories" at bounding box center [105, 219] width 13 height 13
checkbox input "false"
click at [298, 102] on span "Classic italian-style pizza topped with tomato sauce, mozzarella and fresh basil" at bounding box center [277, 98] width 87 height 13
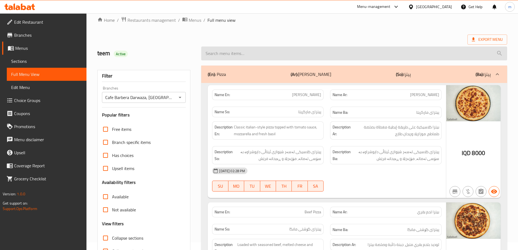
scroll to position [0, 0]
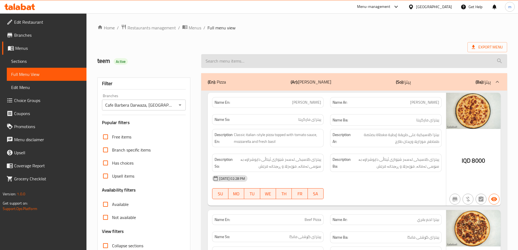
click at [230, 64] on input "search" at bounding box center [354, 61] width 306 height 14
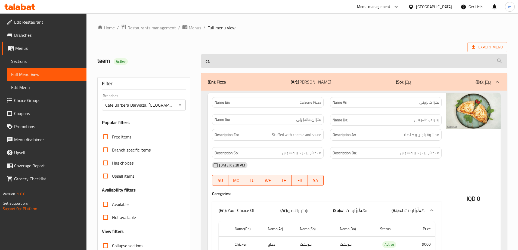
click at [258, 57] on input "ca" at bounding box center [354, 61] width 306 height 14
paste input "Mix Pizz"
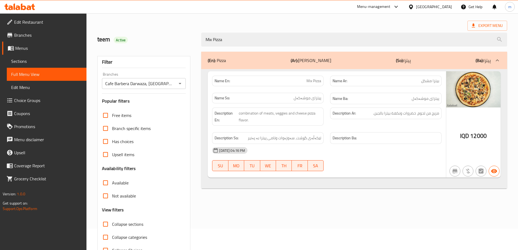
scroll to position [39, 0]
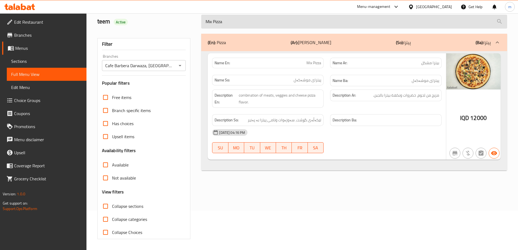
click at [249, 23] on input "Mix Pizza" at bounding box center [354, 22] width 306 height 14
paste input "Chicken p"
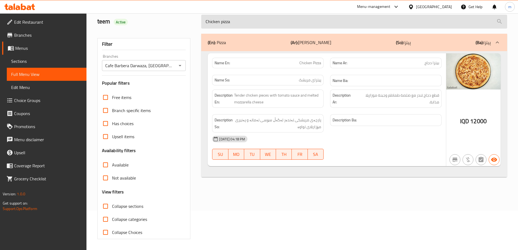
click at [251, 25] on input "Chicken pizza" at bounding box center [354, 22] width 306 height 14
paste input "Mix P"
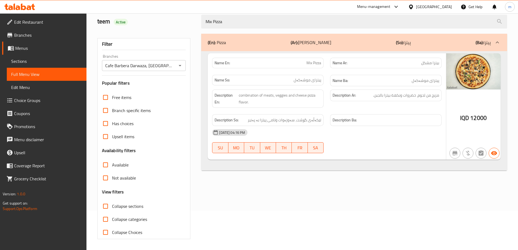
click at [277, 29] on div "Mix Pizza" at bounding box center [354, 21] width 312 height 20
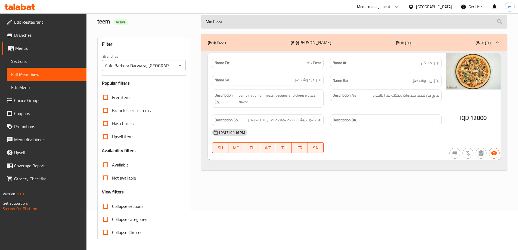
click at [277, 28] on input "Mix Pizza" at bounding box center [354, 22] width 306 height 14
paste input "Tuna p"
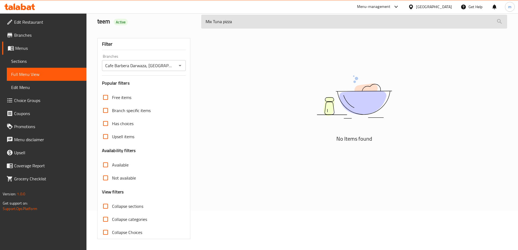
click at [277, 24] on input "Mix Tuna pizza" at bounding box center [354, 22] width 306 height 14
paste input "search"
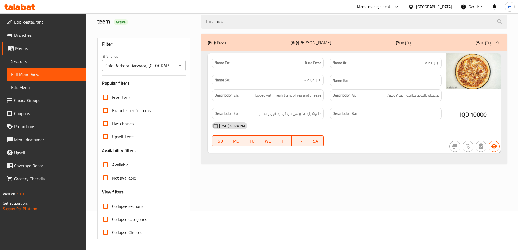
click at [378, 98] on h6 "Description Ar: مغطاة بالتونة طازجة، زيتون وجبن" at bounding box center [385, 95] width 107 height 7
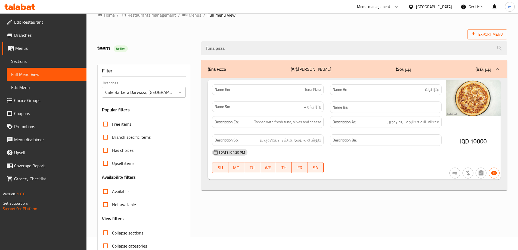
scroll to position [0, 0]
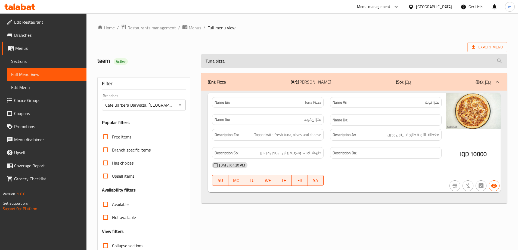
click at [209, 60] on input "Tuna pizza" at bounding box center [354, 61] width 306 height 14
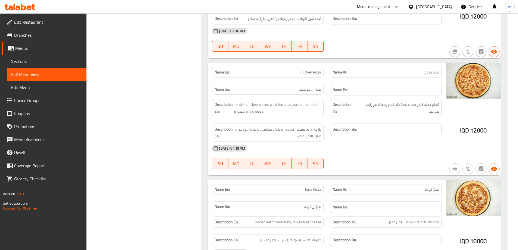
scroll to position [1601, 0]
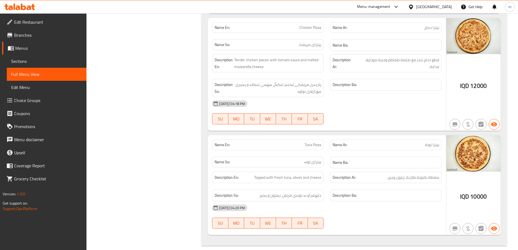
type input "pizza"
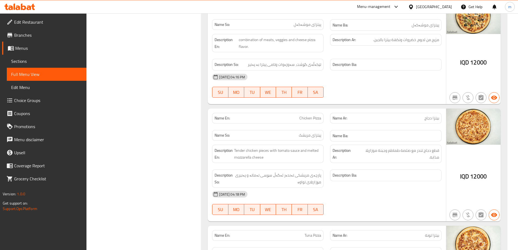
scroll to position [1375, 0]
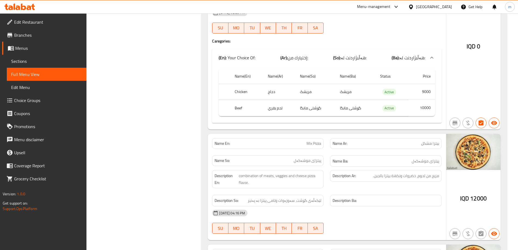
click at [35, 21] on span "Edit Restaurant" at bounding box center [48, 22] width 68 height 7
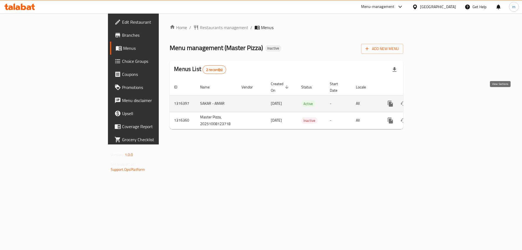
click at [433, 100] on icon "enhanced table" at bounding box center [429, 103] width 7 height 7
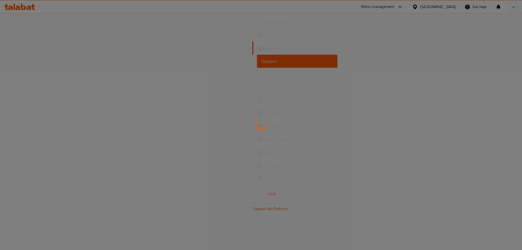
click at [33, 75] on div at bounding box center [261, 125] width 522 height 250
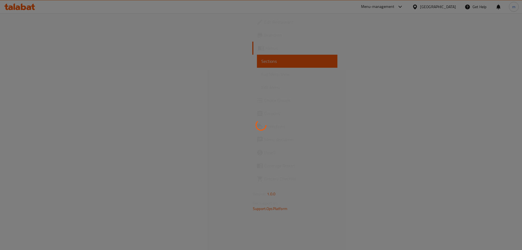
click at [33, 75] on div at bounding box center [261, 125] width 522 height 250
click at [261, 75] on span "Full Menu View" at bounding box center [297, 74] width 72 height 7
click at [261, 76] on span "Full Menu View" at bounding box center [297, 74] width 72 height 7
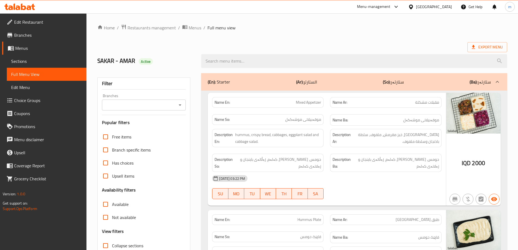
drag, startPoint x: 182, startPoint y: 105, endPoint x: 176, endPoint y: 110, distance: 7.6
click at [182, 105] on icon "Open" at bounding box center [180, 105] width 7 height 7
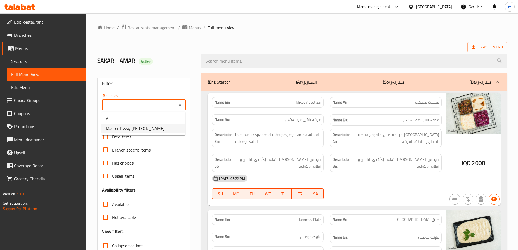
drag, startPoint x: 150, startPoint y: 127, endPoint x: 148, endPoint y: 131, distance: 3.9
click at [150, 127] on span "Master Pizza, [PERSON_NAME]" at bounding box center [135, 128] width 59 height 7
type input "Master Pizza, [PERSON_NAME]"
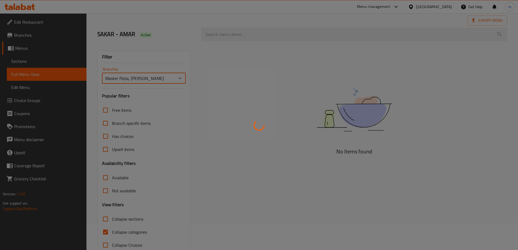
scroll to position [39, 0]
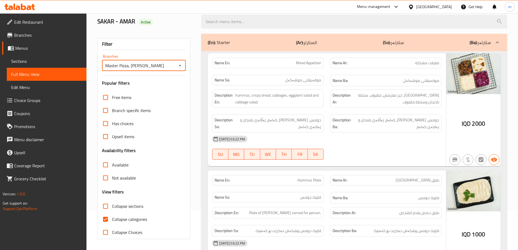
click at [106, 220] on input "Collapse categories" at bounding box center [105, 219] width 13 height 13
checkbox input "false"
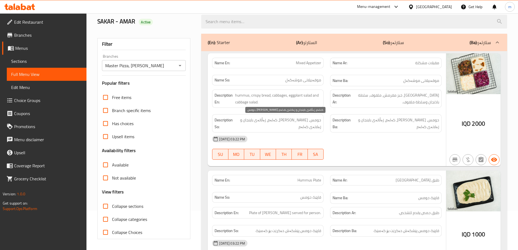
click at [308, 113] on div "Description So: حومس، نانی کریسپی، کەلەم، زەڵاتەی باینجان و زەلاتەی کەلەم" at bounding box center [268, 123] width 118 height 25
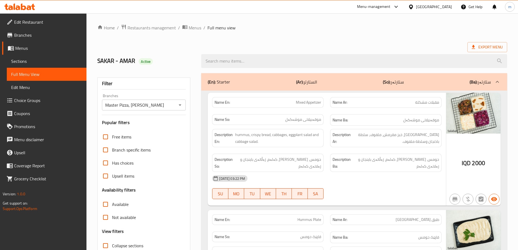
scroll to position [136, 0]
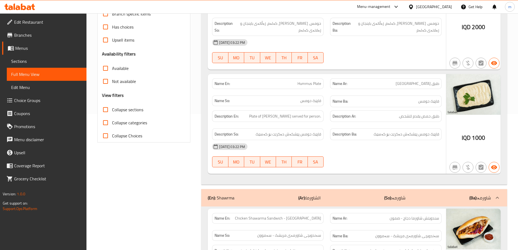
click at [139, 105] on label "Collapse sections" at bounding box center [121, 109] width 44 height 13
click at [112, 105] on input "Collapse sections" at bounding box center [105, 109] width 13 height 13
checkbox input "true"
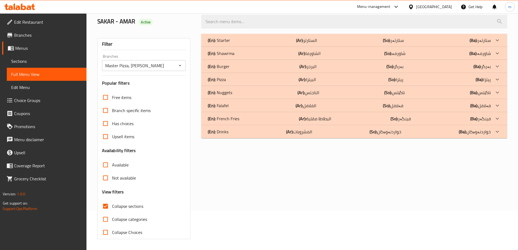
scroll to position [0, 0]
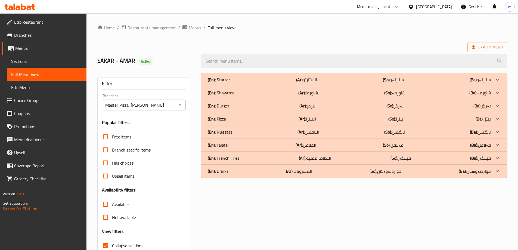
click at [234, 118] on div "(En): Pizza (Ar): البيتزا (So): پیتزا (Ba): پیتزا" at bounding box center [349, 119] width 283 height 7
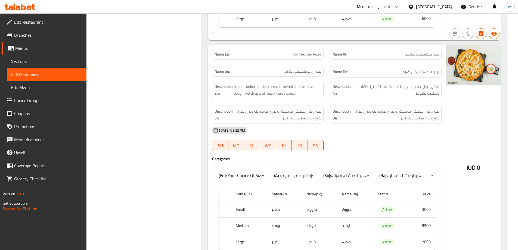
scroll to position [997, 0]
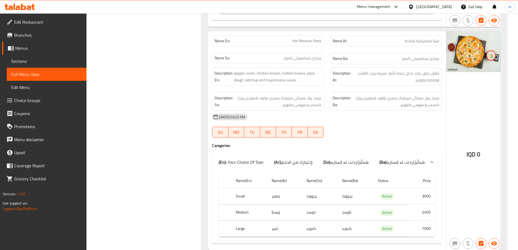
click at [317, 38] on span "Hot Mexican Pizza" at bounding box center [306, 41] width 29 height 6
copy span "Hot Mexican Pizza"
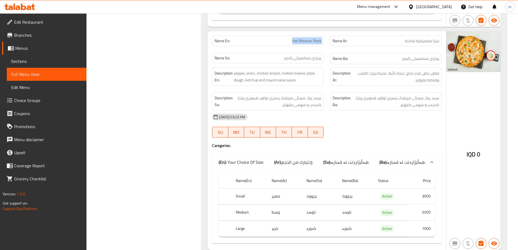
click at [24, 61] on span "Sections" at bounding box center [46, 61] width 71 height 7
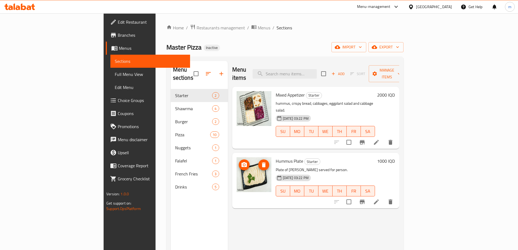
click at [321, 76] on div "Menu items Add Sort Manage items" at bounding box center [315, 74] width 167 height 26
click at [322, 76] on div "Menu items Add Sort Manage items" at bounding box center [315, 74] width 167 height 26
click at [317, 71] on input "search" at bounding box center [284, 74] width 64 height 10
paste input "Hot Mexican Pizza"
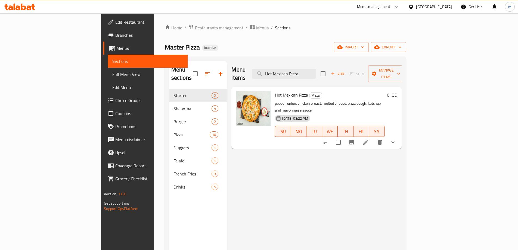
type input "Hot Mexican Pizza"
click at [373, 137] on li at bounding box center [365, 142] width 15 height 10
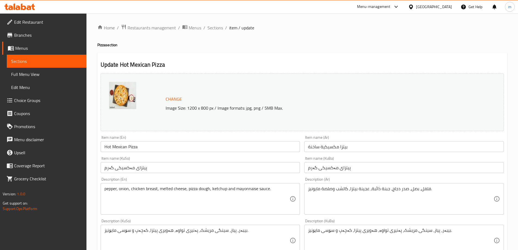
click at [310, 145] on input "بيتزا مكسيكية ساخنة" at bounding box center [403, 146] width 199 height 11
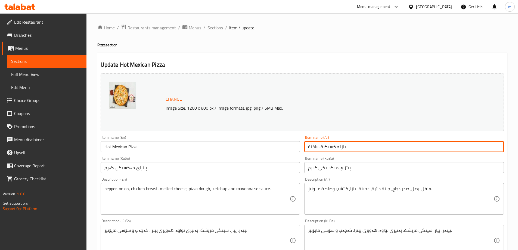
click at [310, 145] on input "بيتزا مكسيكية ساخنة" at bounding box center [403, 146] width 199 height 11
paste input "ار"
type input "بيتزا مكسيكية حار"
click at [312, 165] on input "پیتزای مەکسیکی گەرم" at bounding box center [403, 167] width 199 height 11
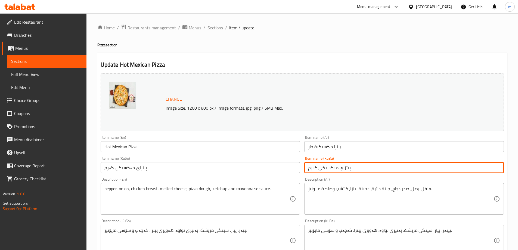
click at [312, 165] on input "پیتزای مەکسیکی گەرم" at bounding box center [403, 167] width 199 height 11
paste input "تیژ"
click at [324, 168] on input "پیتزای مەکسیکی تیژ" at bounding box center [403, 167] width 199 height 11
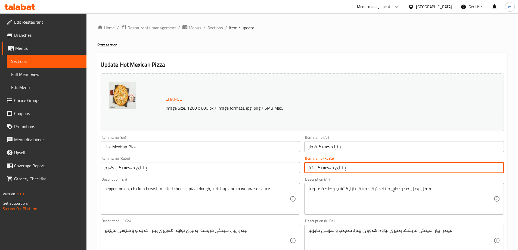
type input "پیتزای مەکسیکی تیژ"
click at [283, 169] on input "پیتزای مەکسیکی گەرم" at bounding box center [200, 167] width 199 height 11
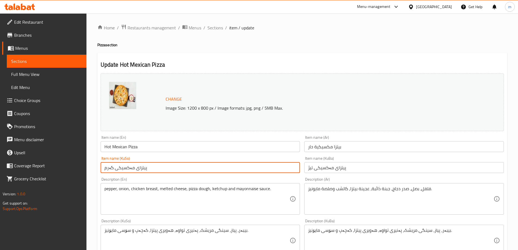
click at [283, 169] on input "پیتزای مەکسیکی گەرم" at bounding box center [200, 167] width 199 height 11
paste input "تیژ"
type input "پیتزای مەکسیکی تیژ"
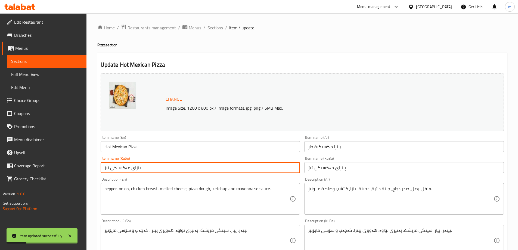
click at [163, 147] on input "Hot Mexican Pizza" at bounding box center [200, 146] width 199 height 11
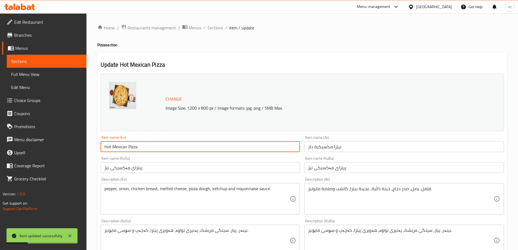
click at [163, 147] on input "Hot Mexican Pizza" at bounding box center [200, 146] width 199 height 11
click at [43, 73] on span "Full Menu View" at bounding box center [46, 74] width 71 height 7
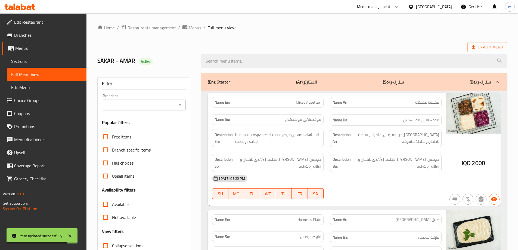
click at [179, 103] on icon "Open" at bounding box center [180, 105] width 7 height 7
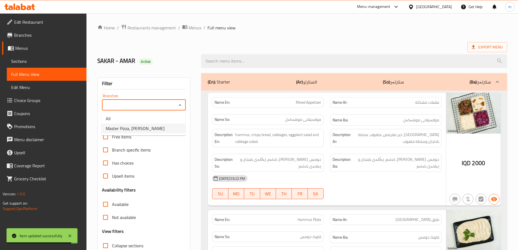
click at [148, 130] on span "Master Pizza, [PERSON_NAME]" at bounding box center [135, 128] width 59 height 7
type input "Master Pizza, [PERSON_NAME]"
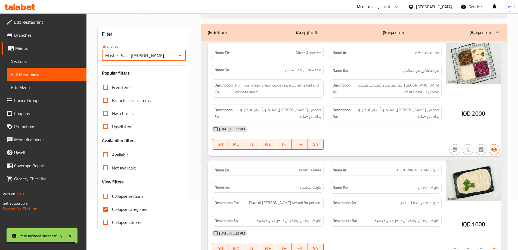
scroll to position [91, 0]
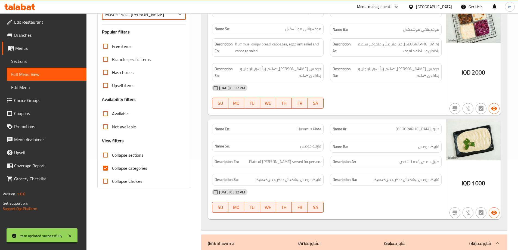
click at [110, 163] on input "Collapse categories" at bounding box center [105, 167] width 13 height 13
checkbox input "false"
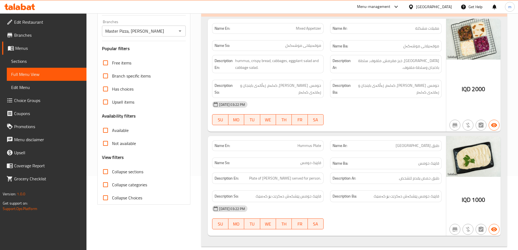
scroll to position [45, 0]
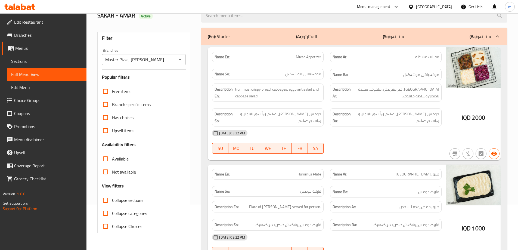
click at [124, 202] on span "Collapse sections" at bounding box center [127, 200] width 31 height 7
click at [112, 202] on input "Collapse sections" at bounding box center [105, 200] width 13 height 13
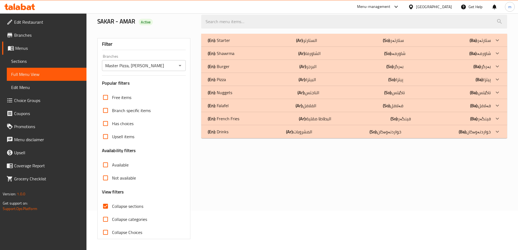
scroll to position [0, 0]
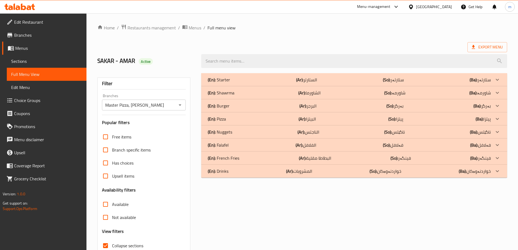
click at [239, 118] on div "(En): Pizza (Ar): البيتزا (So): پیتزا (Ba): پیتزا" at bounding box center [349, 119] width 283 height 7
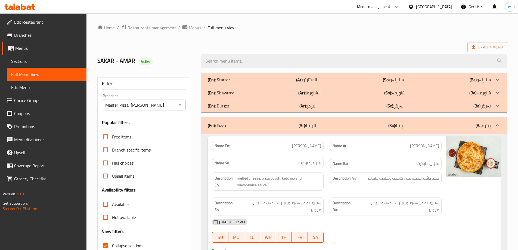
click at [303, 138] on div "Name En: Margherita Pizza" at bounding box center [268, 145] width 118 height 17
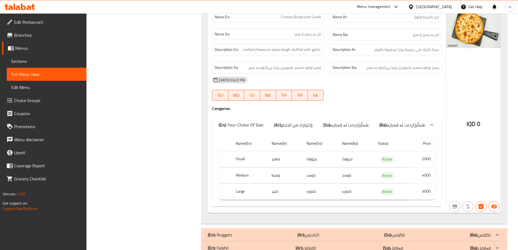
scroll to position [2153, 0]
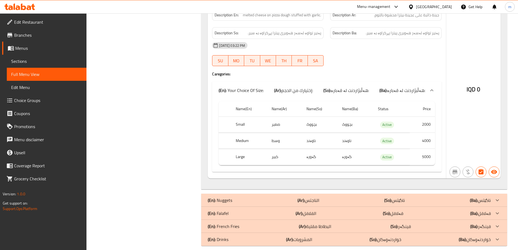
drag, startPoint x: 231, startPoint y: 216, endPoint x: 232, endPoint y: 220, distance: 3.6
click at [232, 223] on p "(En): French Fries" at bounding box center [224, 226] width 32 height 7
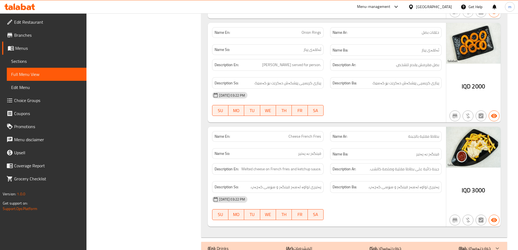
scroll to position [2494, 0]
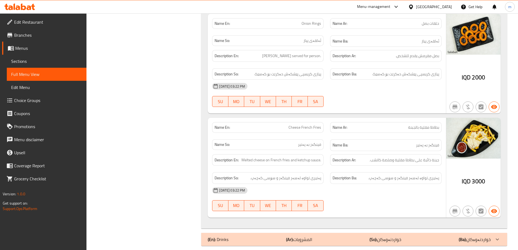
click at [415, 136] on div "Name Ba: فینگەر بە پەنیر" at bounding box center [386, 145] width 118 height 18
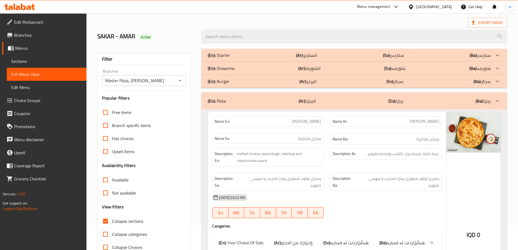
scroll to position [0, 0]
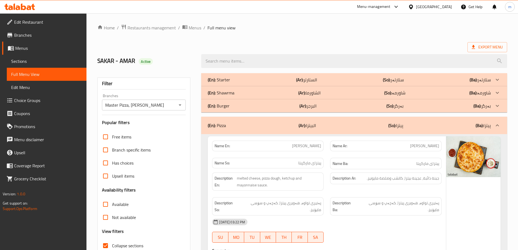
click at [243, 85] on div "(En): Starter (Ar): الستارتر (So): ستارتەر (Ba): ستارتەر" at bounding box center [354, 79] width 306 height 13
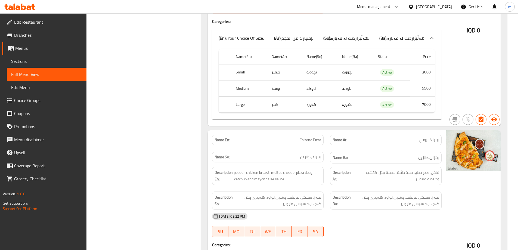
scroll to position [1857, 0]
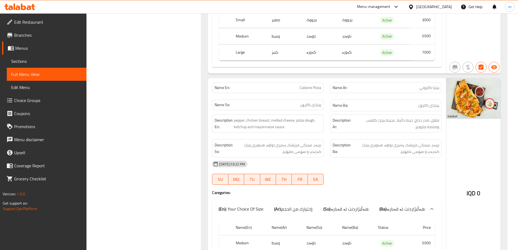
click at [234, 117] on span "pepper, chicken breast, melted cheese, pizza dough, ketchup and mayonnaise sauc…" at bounding box center [277, 123] width 87 height 13
click at [301, 146] on span "بیبەر، سینگی مریشک، پەنیری تواوە، هەویری پیتزا، کەچەپ و سۆسی مایۆنیز." at bounding box center [277, 148] width 87 height 13
click at [384, 142] on span "بیبەر، سینگی مریشک، پەنیری تواوە، هەویری پیتزا، کەچەپ و سۆسی مایۆنیز." at bounding box center [395, 148] width 87 height 13
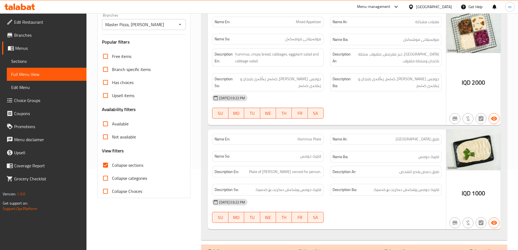
scroll to position [136, 0]
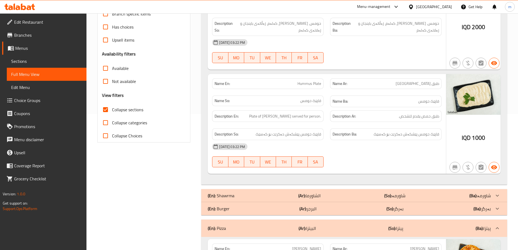
click at [307, 122] on div "Description En: Plate of hummus served for person." at bounding box center [268, 116] width 118 height 18
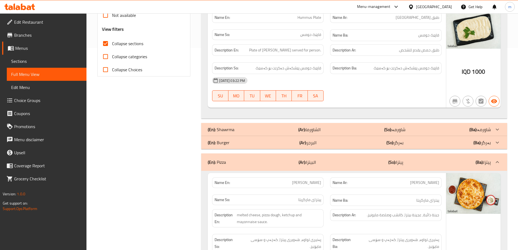
scroll to position [272, 0]
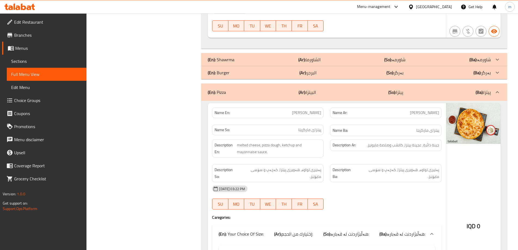
click at [308, 59] on p "(Ar): الشاورما" at bounding box center [309, 59] width 22 height 7
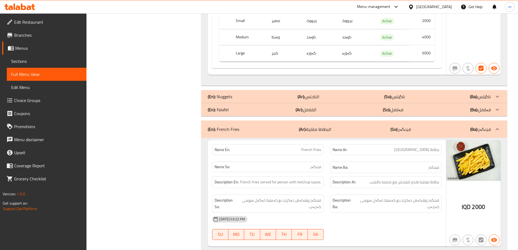
scroll to position [2944, 0]
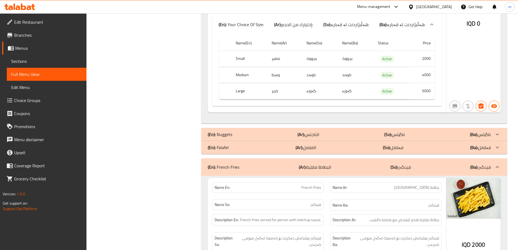
click at [302, 130] on b "(Ar):" at bounding box center [300, 134] width 7 height 8
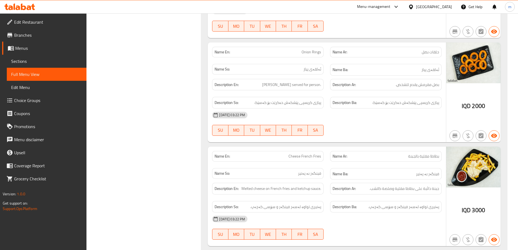
scroll to position [3340, 0]
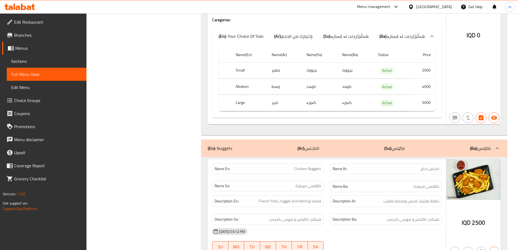
click at [379, 63] on td "Active" at bounding box center [391, 71] width 36 height 16
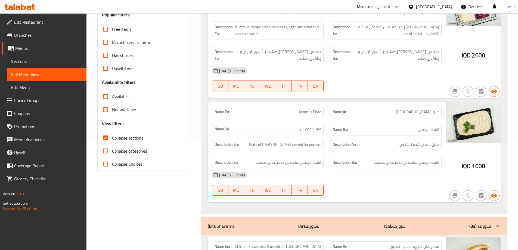
scroll to position [136, 0]
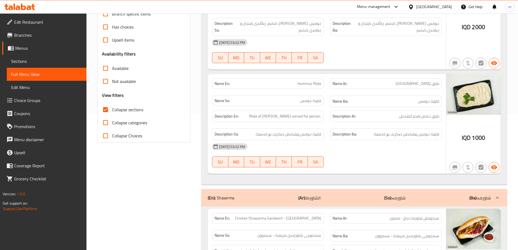
click at [142, 108] on span "Collapse sections" at bounding box center [127, 109] width 31 height 7
click at [112, 108] on input "Collapse sections" at bounding box center [105, 109] width 13 height 13
click at [142, 108] on span "Collapse sections" at bounding box center [127, 109] width 31 height 7
click at [112, 108] on input "Collapse sections" at bounding box center [105, 109] width 13 height 13
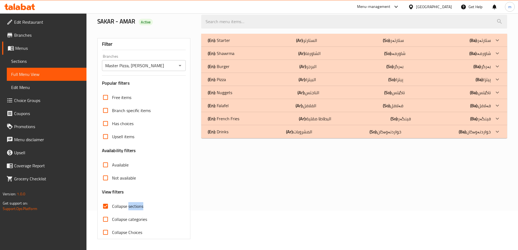
scroll to position [39, 0]
click at [232, 67] on div "(En): Burger (Ar): البرجر (So): بەرگر (Ba): بەرگر" at bounding box center [349, 66] width 283 height 7
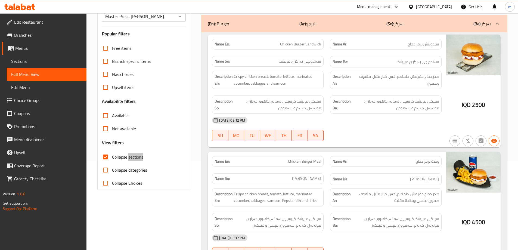
scroll to position [130, 0]
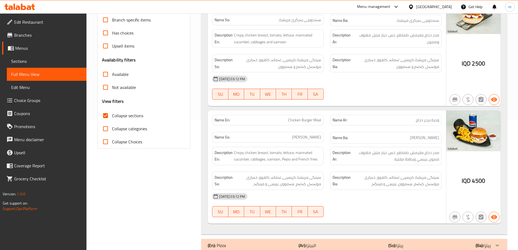
click at [324, 142] on div "Name So: ژەمی بەرگری مریشک" at bounding box center [268, 138] width 118 height 18
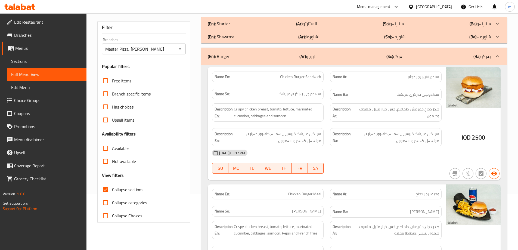
scroll to position [195, 0]
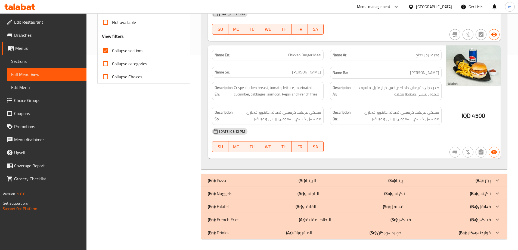
click at [312, 192] on p "(Ar): الناجتس" at bounding box center [308, 193] width 22 height 7
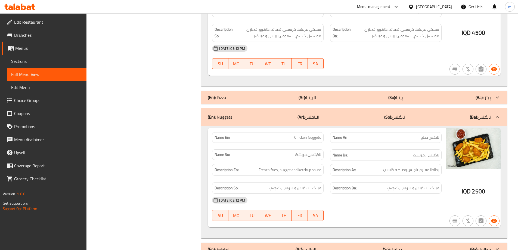
scroll to position [320, 0]
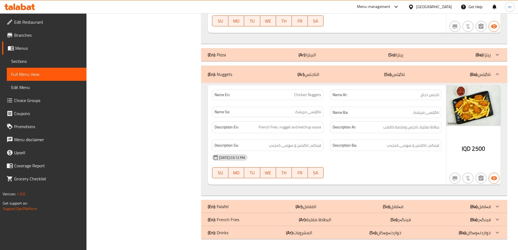
click at [308, 212] on div "(En): Falafel (Ar): الفلافل (So): فەلافل (Ba): فەلافل" at bounding box center [354, 206] width 306 height 13
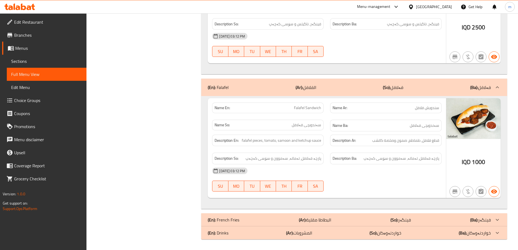
scroll to position [442, 0]
click at [305, 234] on p "(Ar): المشروبات" at bounding box center [299, 232] width 26 height 7
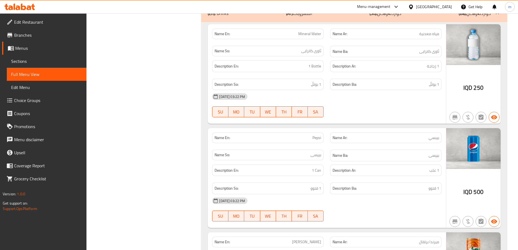
scroll to position [731, 0]
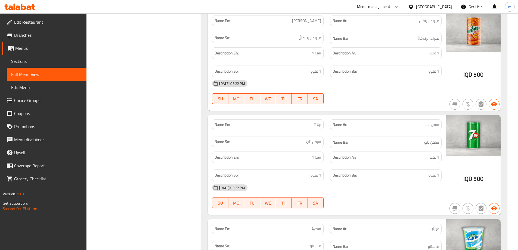
click at [372, 118] on div "Name Ar: سفن اب" at bounding box center [386, 124] width 118 height 17
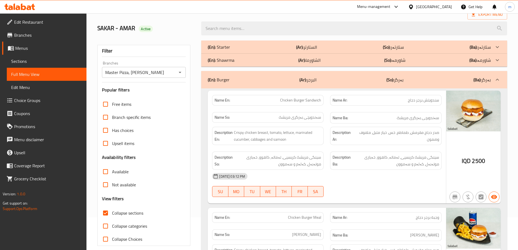
scroll to position [45, 0]
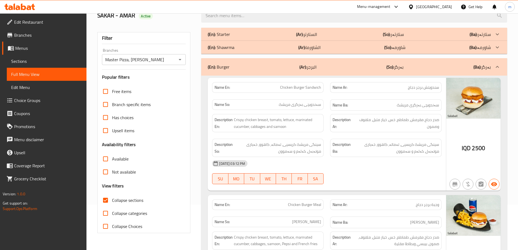
click at [135, 199] on span "Collapse sections" at bounding box center [127, 200] width 31 height 7
click at [112, 199] on input "Collapse sections" at bounding box center [105, 200] width 13 height 13
checkbox input "false"
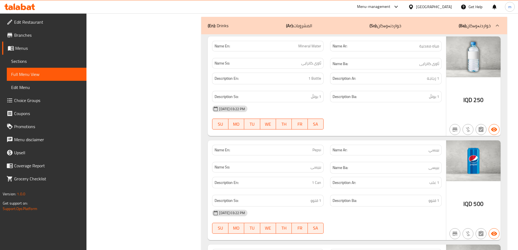
scroll to position [3830, 0]
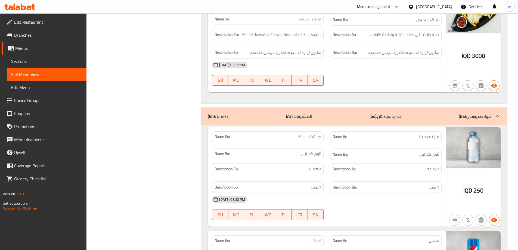
click at [281, 113] on div "(En): Drinks (Ar): المشروبات (So): خواردنەوەکان (Ba): خواردنەوەکان" at bounding box center [354, 115] width 306 height 17
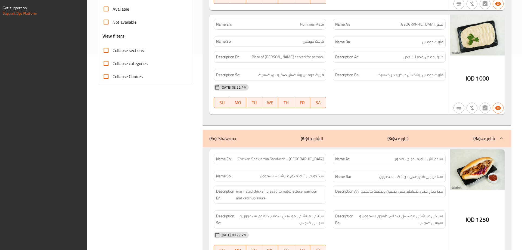
scroll to position [390, 0]
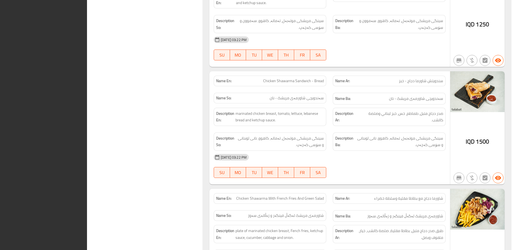
drag, startPoint x: 295, startPoint y: 73, endPoint x: 258, endPoint y: 78, distance: 36.4
click at [294, 73] on div "Name En: Chicken Shawarma Sandwich - Bread" at bounding box center [269, 80] width 119 height 17
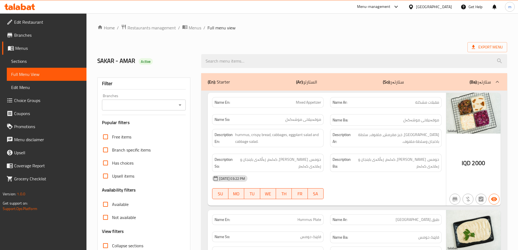
click at [179, 105] on icon "Open" at bounding box center [180, 105] width 7 height 7
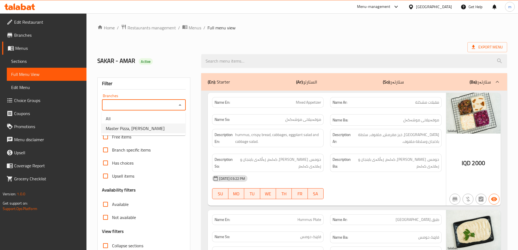
click at [155, 127] on span "Master Pizza, [PERSON_NAME]" at bounding box center [135, 128] width 59 height 7
type input "Master Pizza, [PERSON_NAME]"
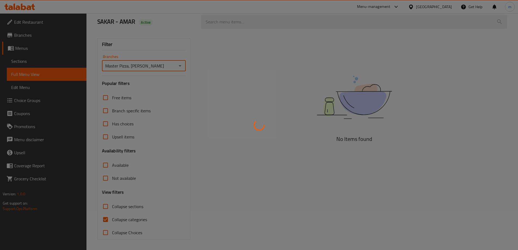
scroll to position [39, 0]
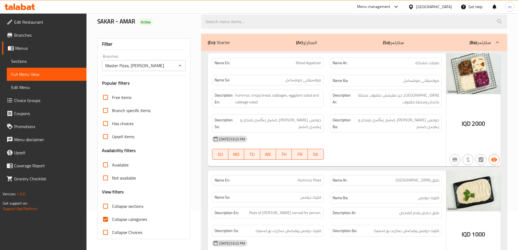
click at [114, 220] on span "Collapse categories" at bounding box center [129, 219] width 35 height 7
click at [112, 220] on input "Collapse categories" at bounding box center [105, 219] width 13 height 13
checkbox input "false"
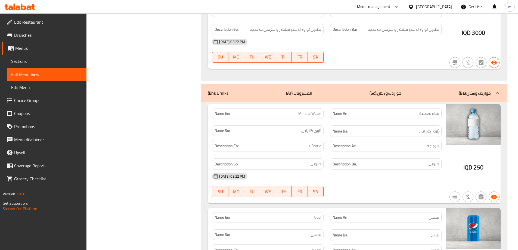
scroll to position [3785, 0]
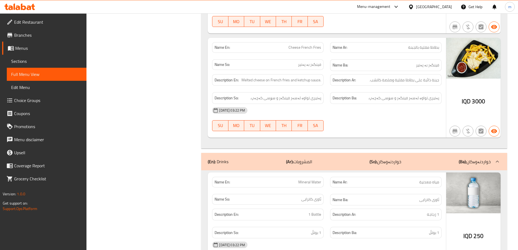
click at [296, 153] on div "(En): Drinks (Ar): المشروبات (So): خواردنەوەکان (Ba): خواردنەوەکان" at bounding box center [354, 161] width 306 height 17
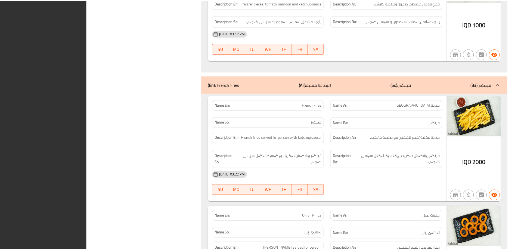
scroll to position [3705, 0]
